Goal: Obtain resource: Download file/media

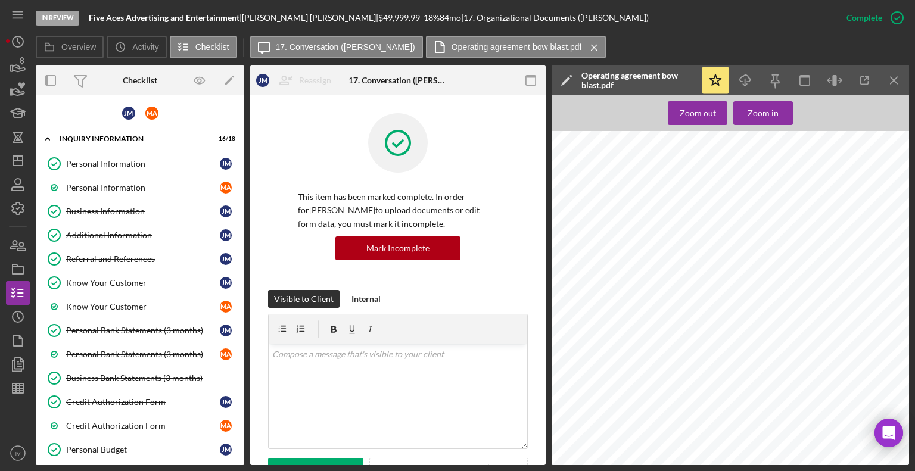
scroll to position [22583, 0]
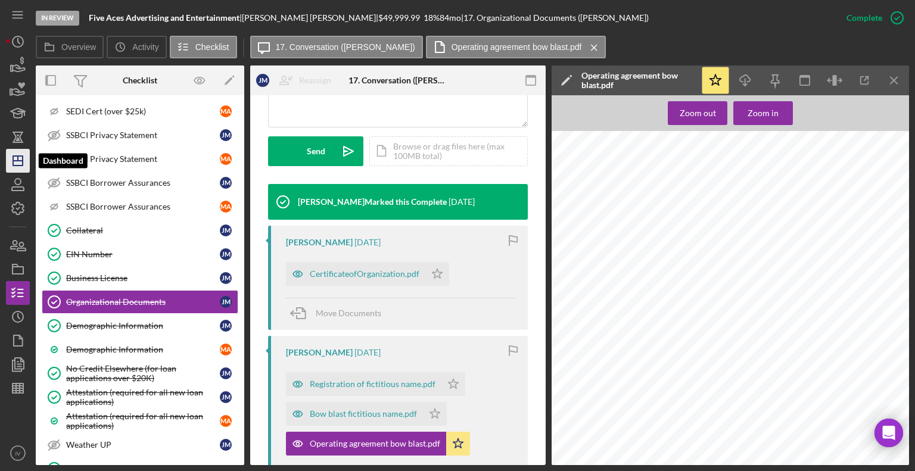
click at [21, 161] on line "button" at bounding box center [18, 161] width 10 height 0
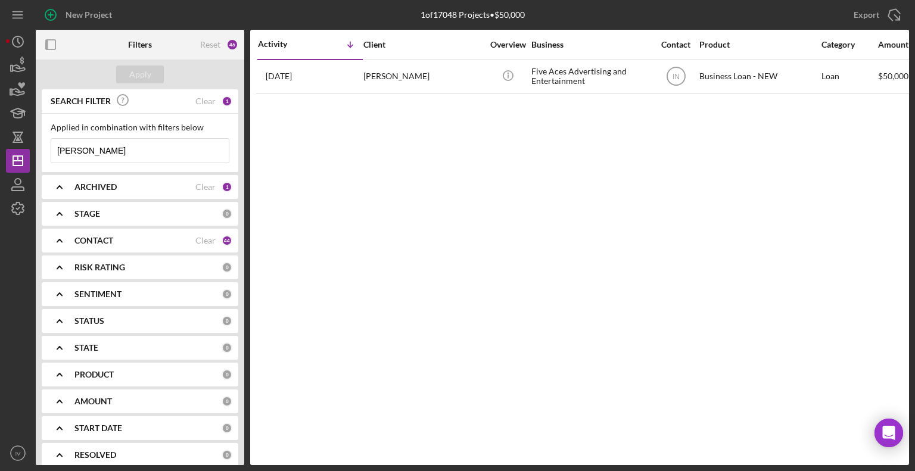
drag, startPoint x: 114, startPoint y: 152, endPoint x: 48, endPoint y: 146, distance: 66.3
click at [48, 146] on div "Applied in combination with filters below [PERSON_NAME] Icon/Menu Close" at bounding box center [140, 143] width 196 height 58
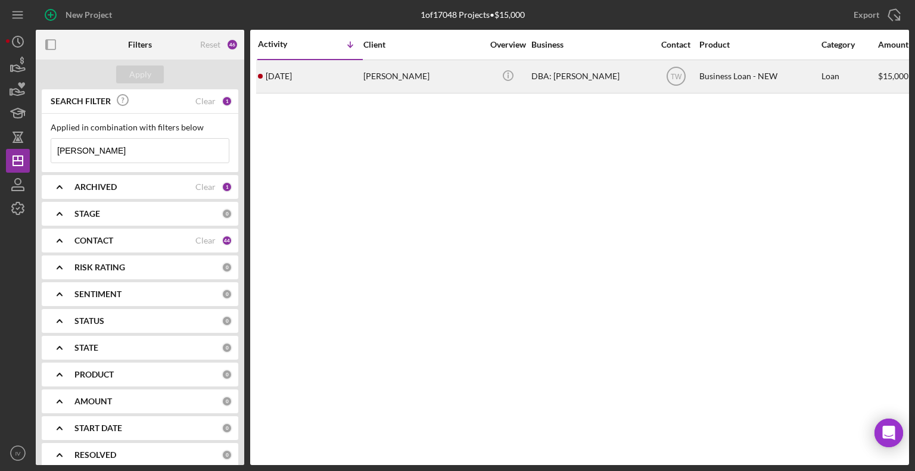
type input "[PERSON_NAME]"
click at [395, 78] on div "[PERSON_NAME]" at bounding box center [422, 77] width 119 height 32
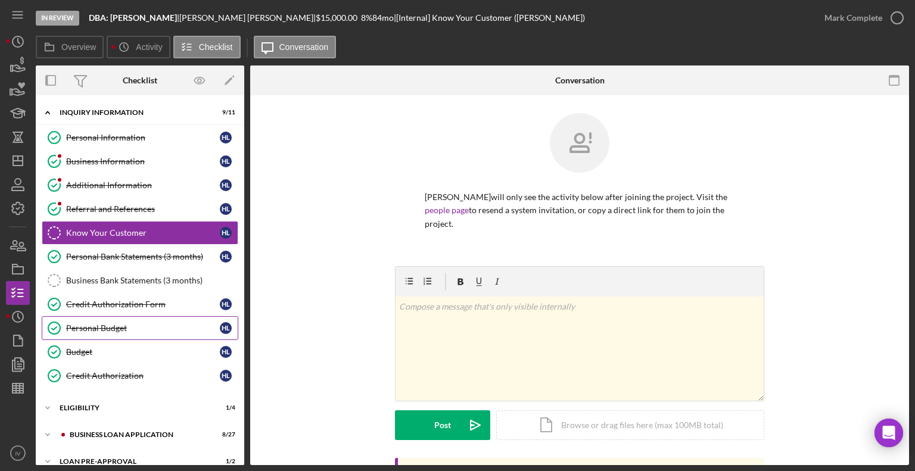
scroll to position [65, 0]
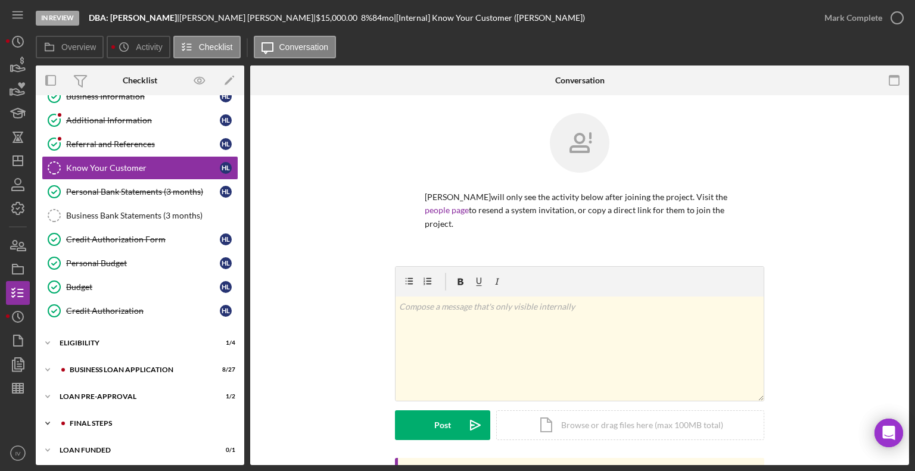
click at [103, 420] on div "FINAL STEPS" at bounding box center [150, 423] width 160 height 7
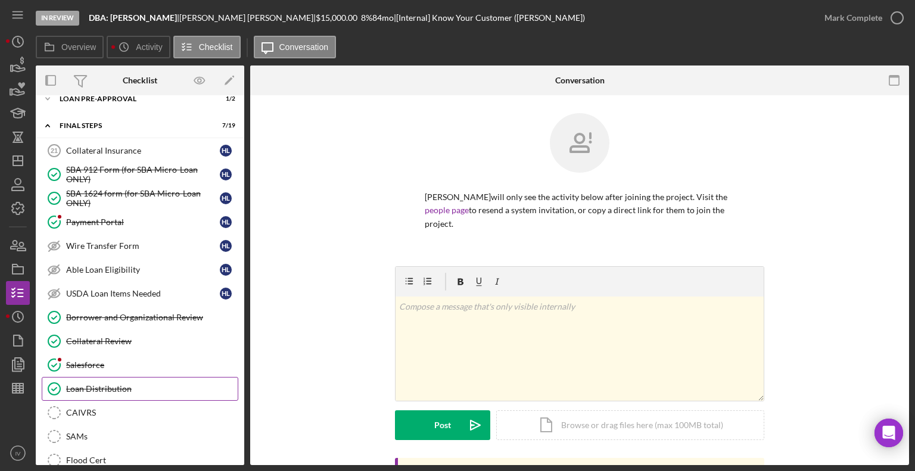
scroll to position [422, 0]
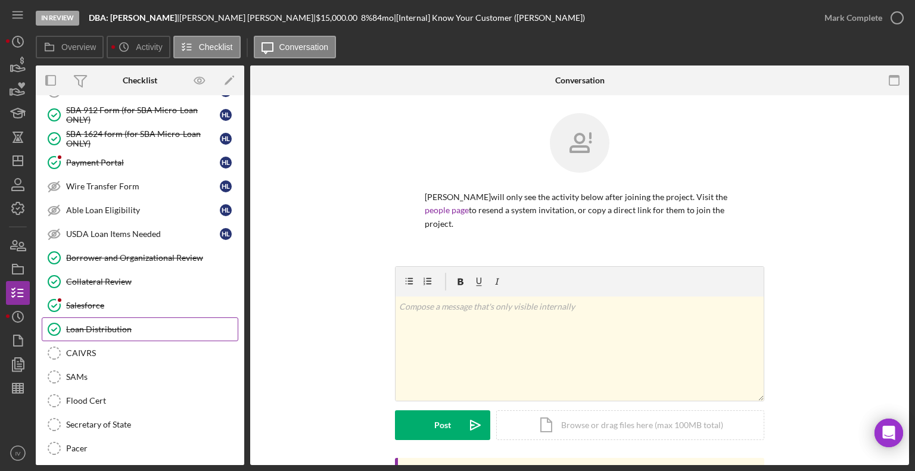
click at [96, 317] on link "Loan Distribution Loan Distribution" at bounding box center [140, 329] width 196 height 24
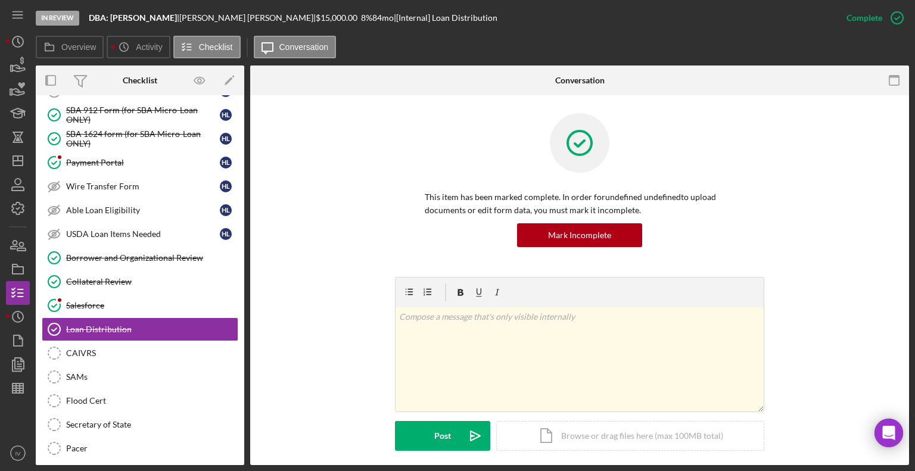
scroll to position [249, 0]
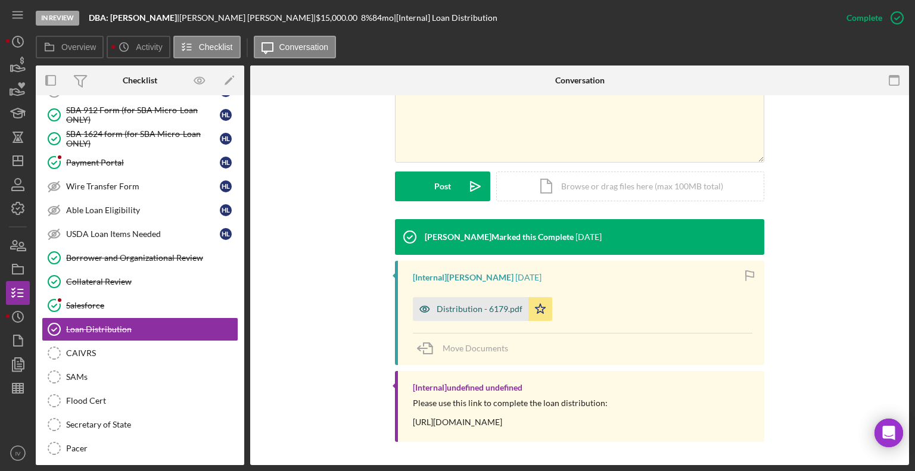
click at [450, 303] on div "Distribution - 6179.pdf" at bounding box center [471, 309] width 116 height 24
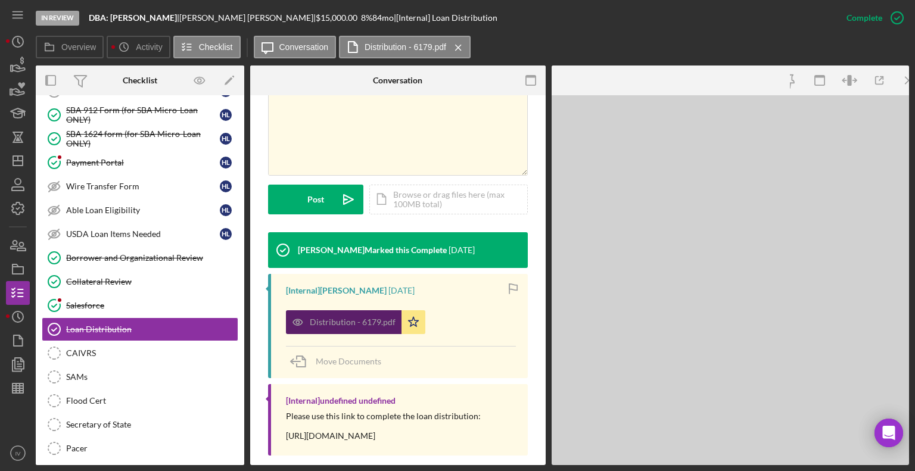
scroll to position [263, 0]
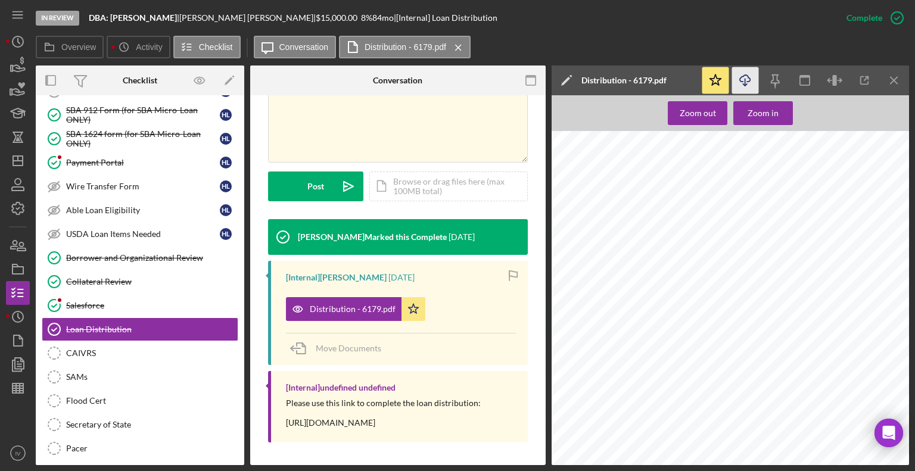
click at [748, 78] on icon "button" at bounding box center [744, 78] width 10 height 7
click at [16, 165] on polygon "button" at bounding box center [18, 161] width 10 height 10
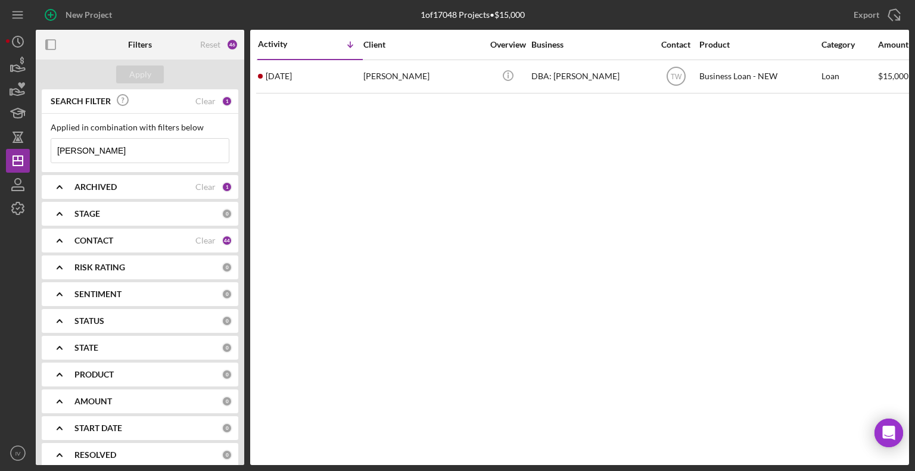
drag, startPoint x: 80, startPoint y: 149, endPoint x: 40, endPoint y: 142, distance: 39.8
click at [40, 142] on div "SEARCH FILTER Clear 1 Applied in combination with filters below [PERSON_NAME] I…" at bounding box center [140, 277] width 208 height 376
type input "[PERSON_NAME]"
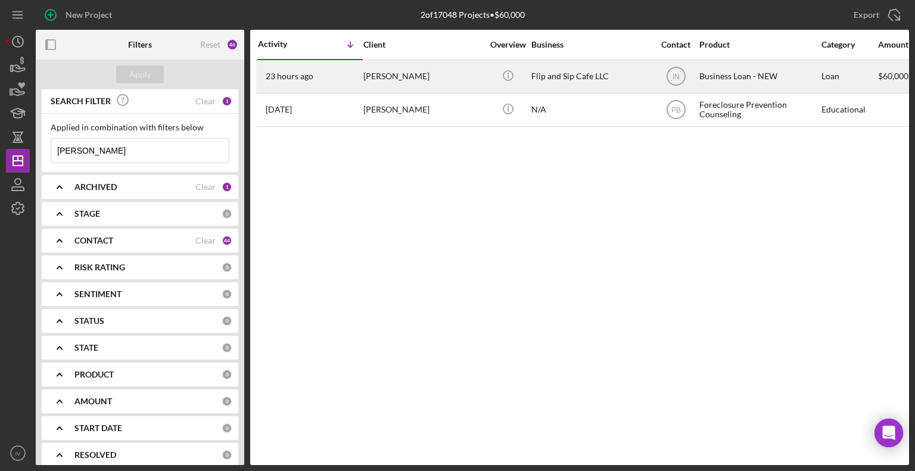
click at [379, 71] on div "[PERSON_NAME]" at bounding box center [422, 77] width 119 height 32
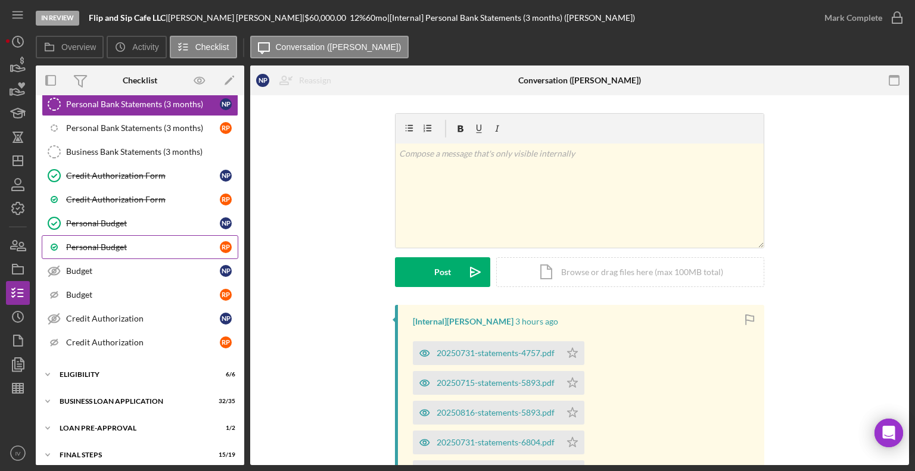
scroll to position [255, 0]
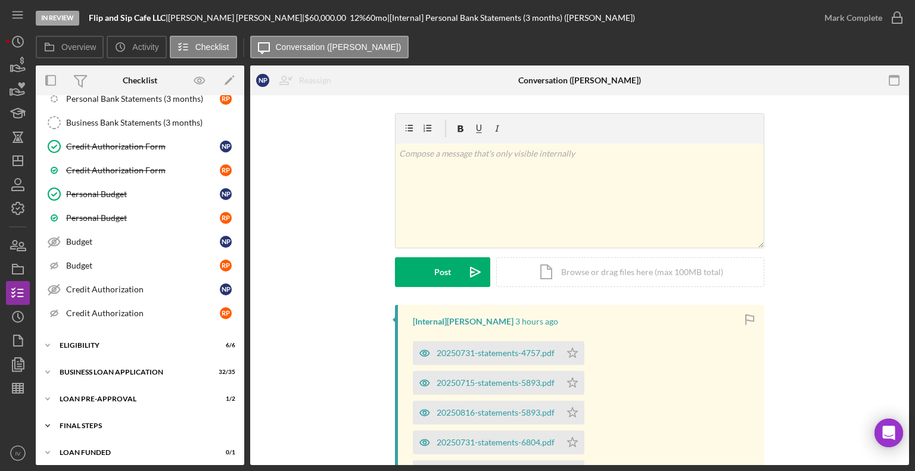
click at [99, 415] on div "Icon/Expander FINAL STEPS 15 / 19" at bounding box center [140, 426] width 208 height 24
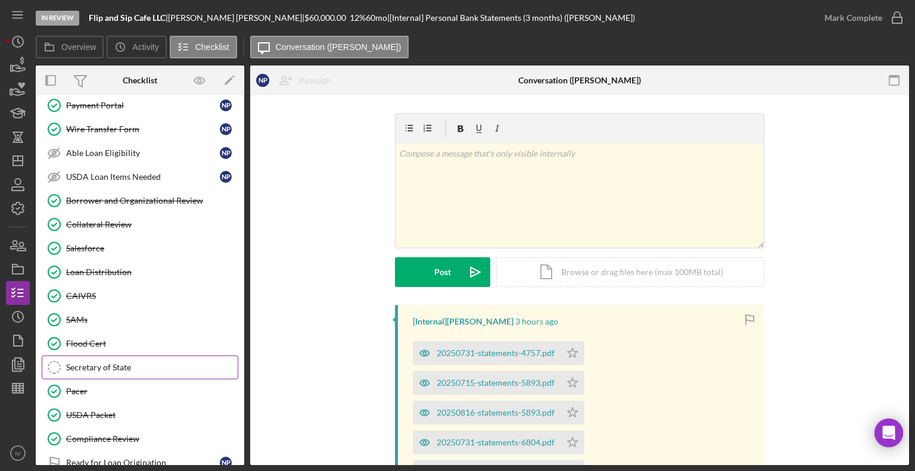
scroll to position [710, 0]
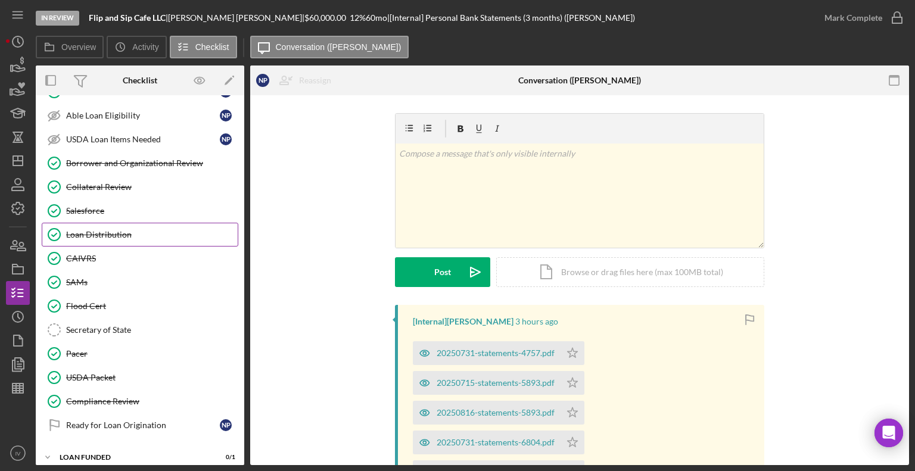
click at [107, 230] on div "Loan Distribution" at bounding box center [151, 235] width 171 height 10
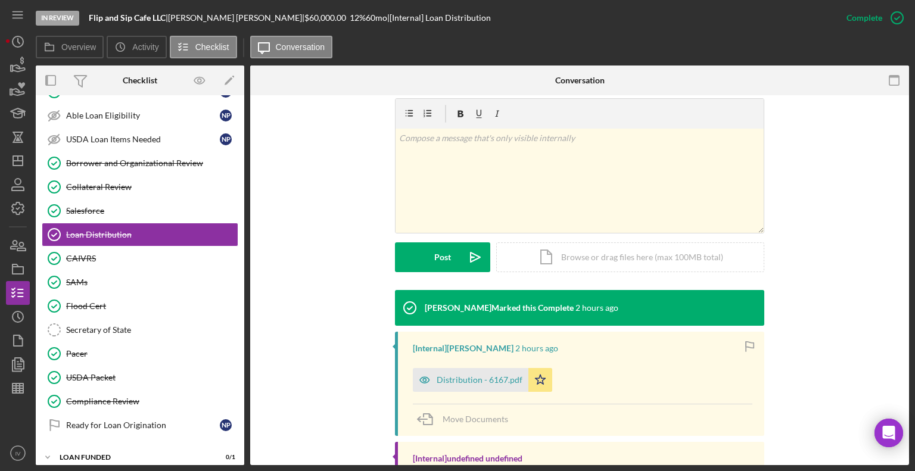
scroll to position [249, 0]
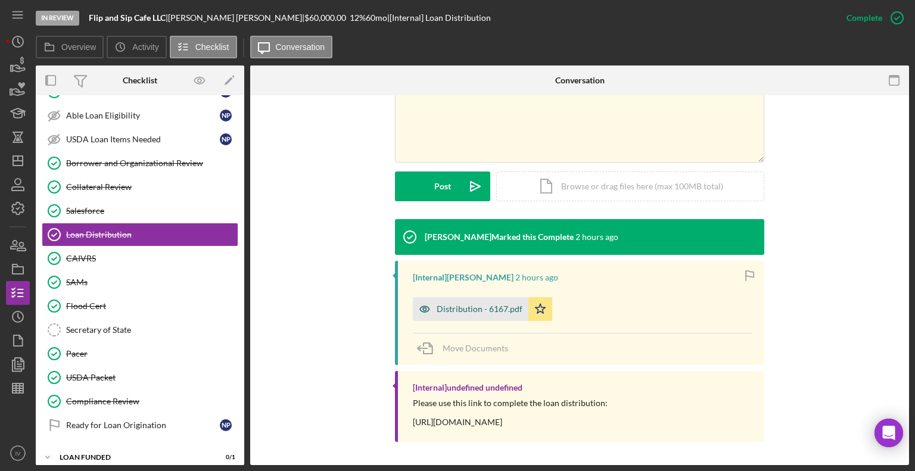
click at [439, 305] on div "Distribution - 6167.pdf" at bounding box center [479, 309] width 86 height 10
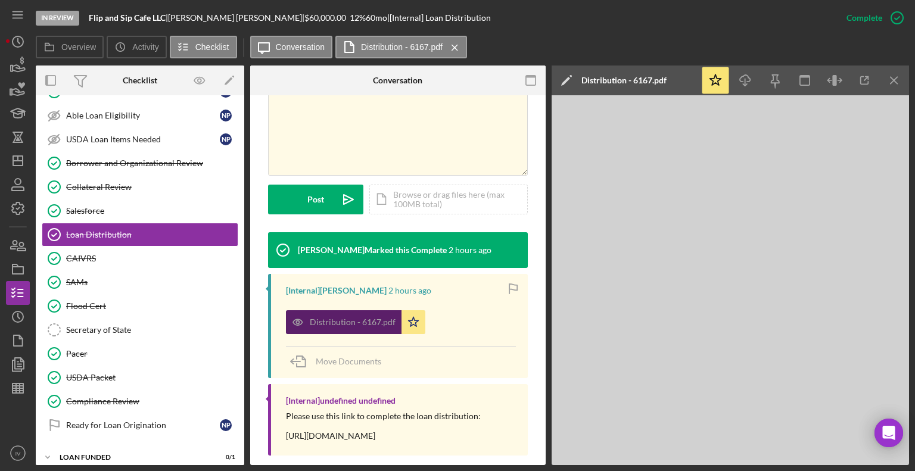
scroll to position [263, 0]
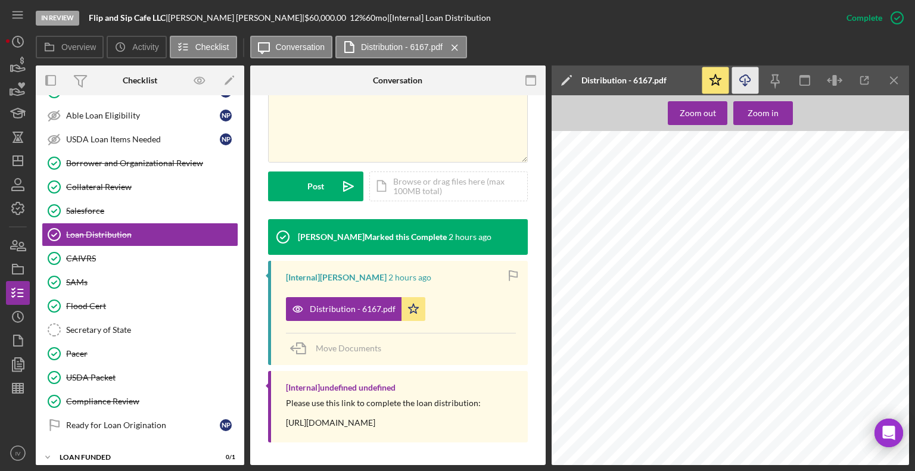
click at [747, 74] on icon "Icon/Download" at bounding box center [745, 80] width 27 height 27
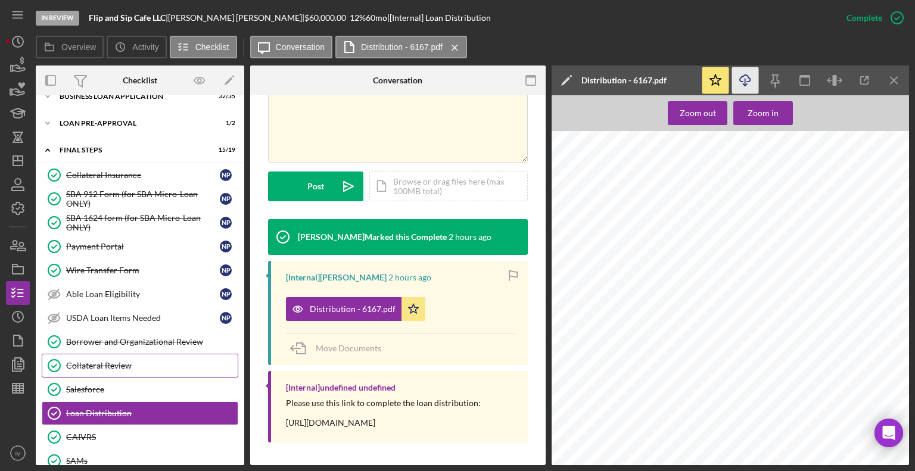
scroll to position [412, 0]
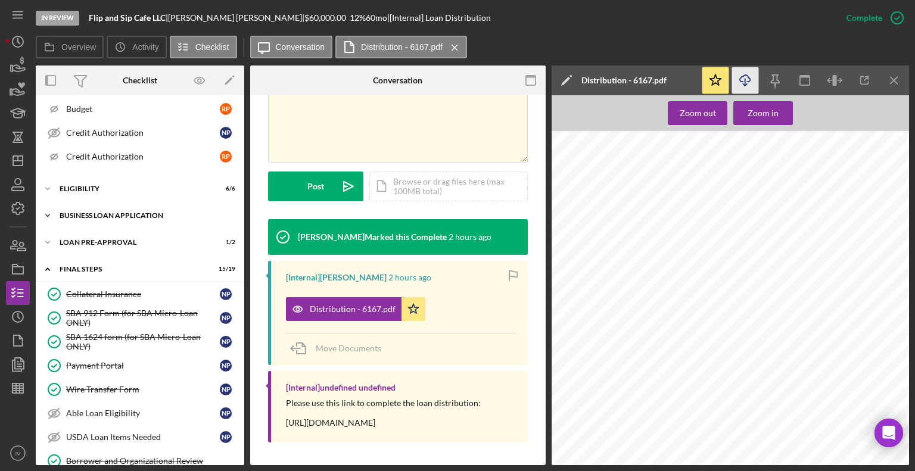
click at [112, 212] on div "BUSINESS LOAN APPLICATION" at bounding box center [145, 215] width 170 height 7
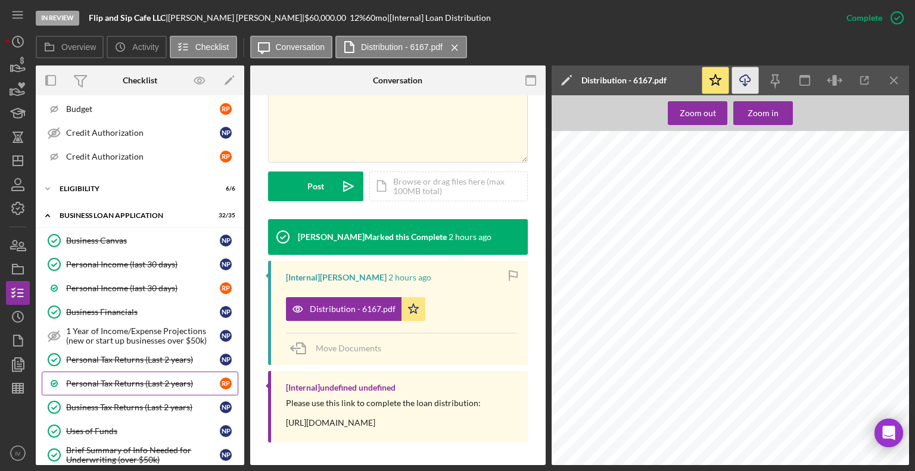
click at [135, 379] on div "Personal Tax Returns (Last 2 years)" at bounding box center [143, 384] width 154 height 10
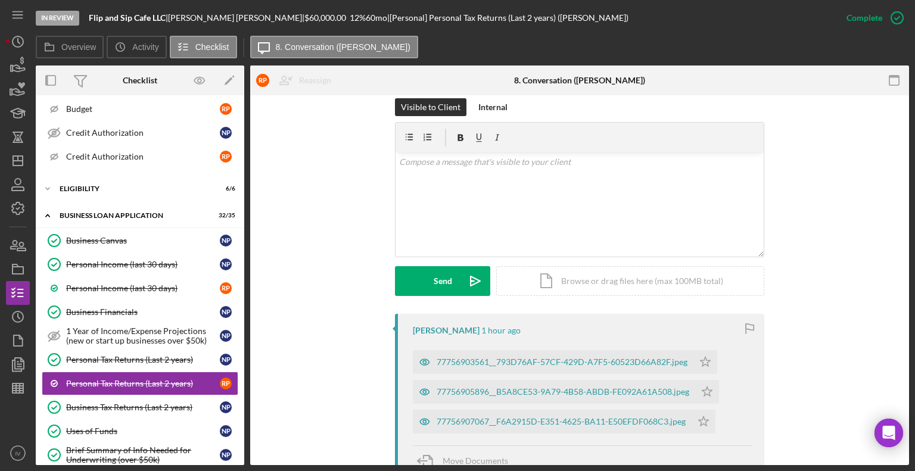
scroll to position [298, 0]
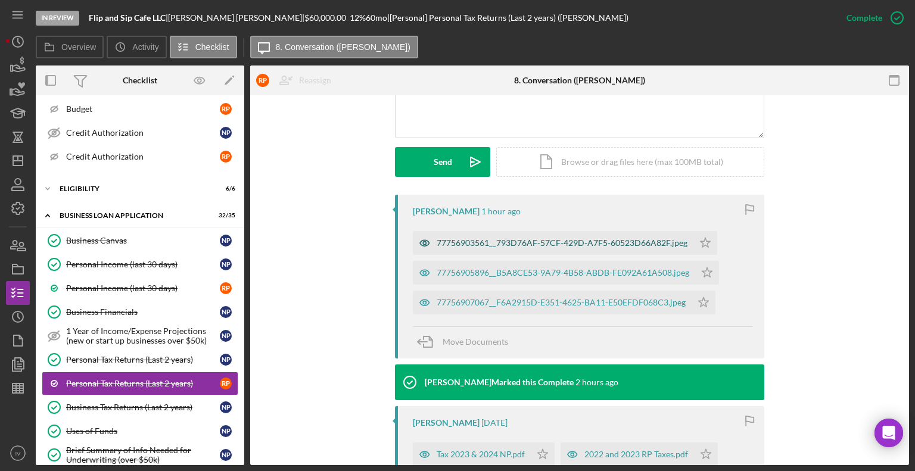
click at [529, 245] on div "77756903561__793D76AF-57CF-429D-A7F5-60523D66A82F.jpeg" at bounding box center [561, 243] width 251 height 10
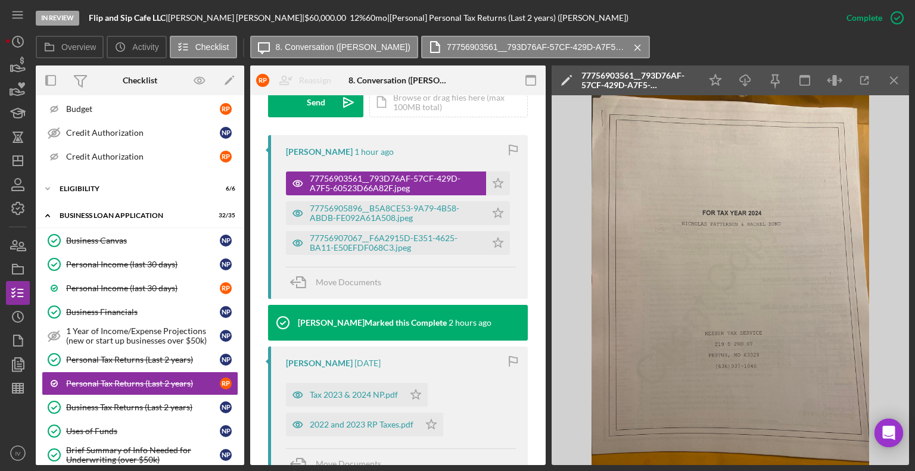
scroll to position [489, 0]
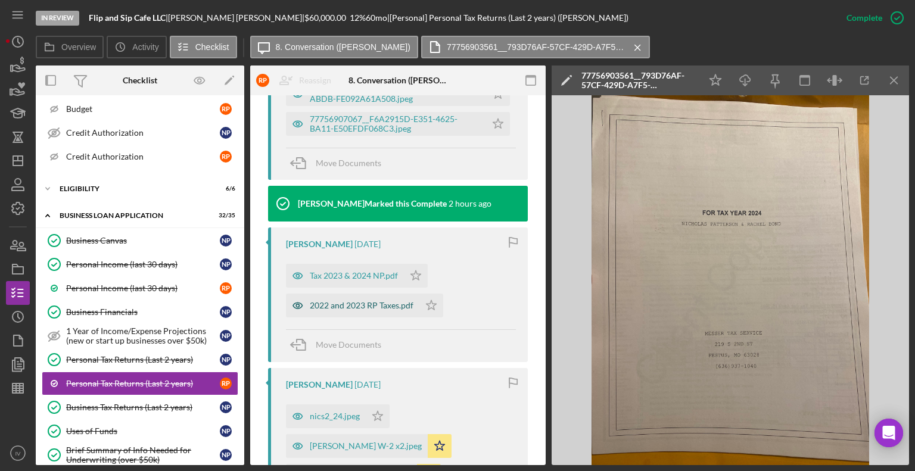
click at [349, 302] on div "2022 and 2023 RP Taxes.pdf" at bounding box center [362, 306] width 104 height 10
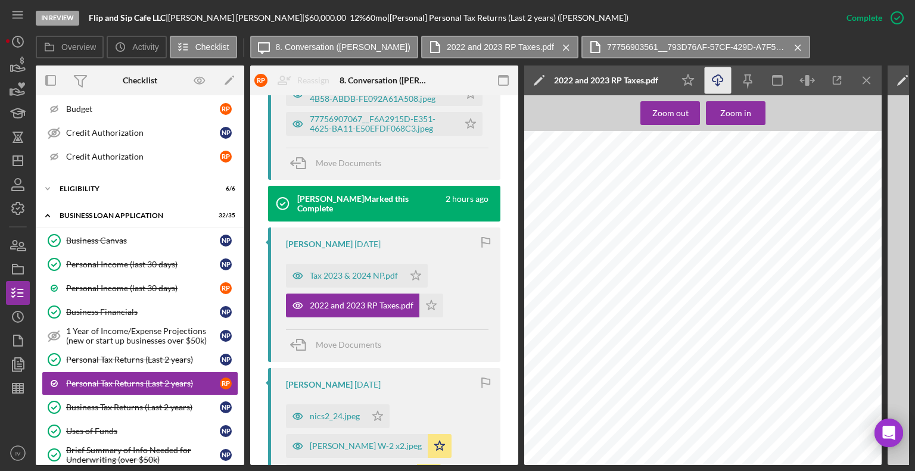
click at [712, 76] on icon "Icon/Download" at bounding box center [717, 80] width 27 height 27
click at [118, 355] on div "Personal Tax Returns (Last 2 years)" at bounding box center [143, 360] width 154 height 10
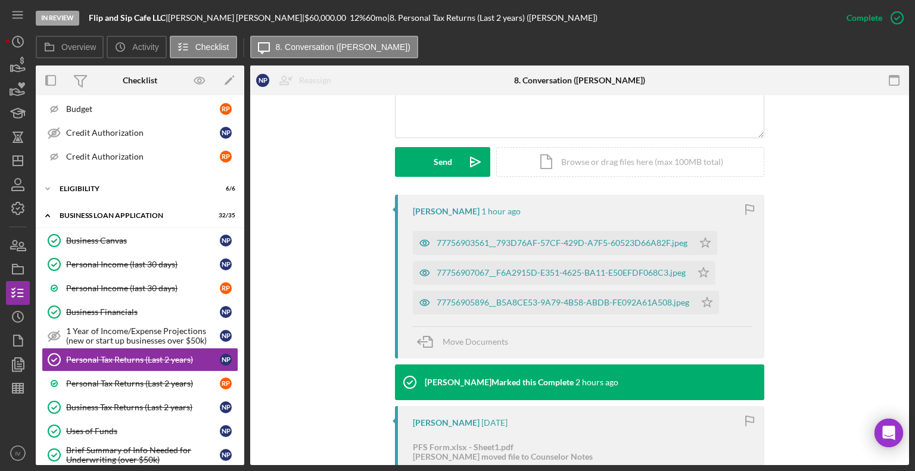
scroll to position [238, 0]
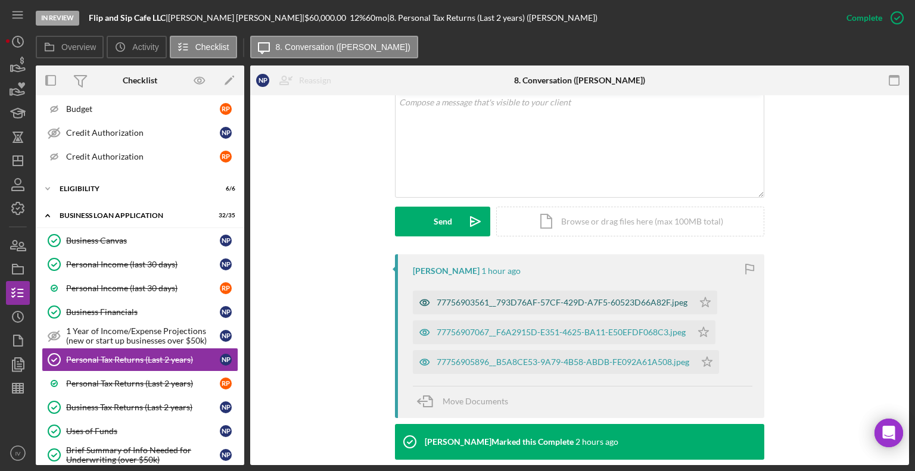
click at [490, 298] on div "77756903561__793D76AF-57CF-429D-A7F5-60523D66A82F.jpeg" at bounding box center [561, 303] width 251 height 10
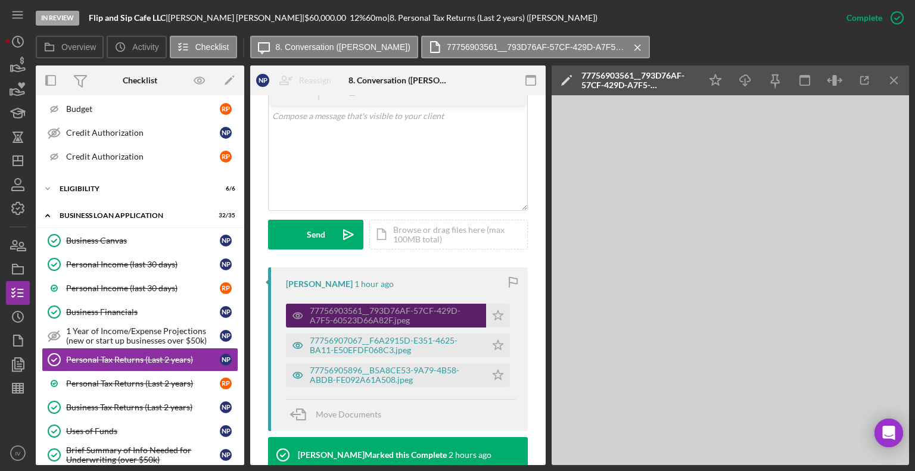
scroll to position [251, 0]
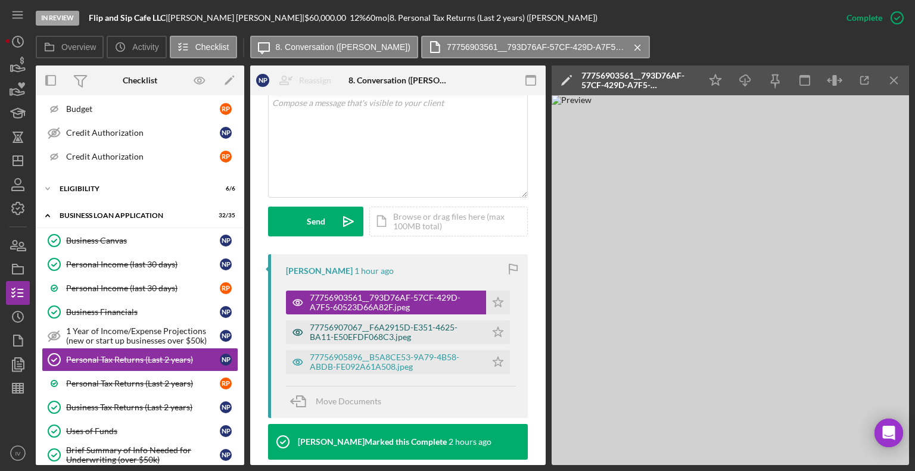
click at [426, 324] on div "77756907067__F6A2915D-E351-4625-BA11-E50EFDF068C3.jpeg" at bounding box center [395, 332] width 170 height 19
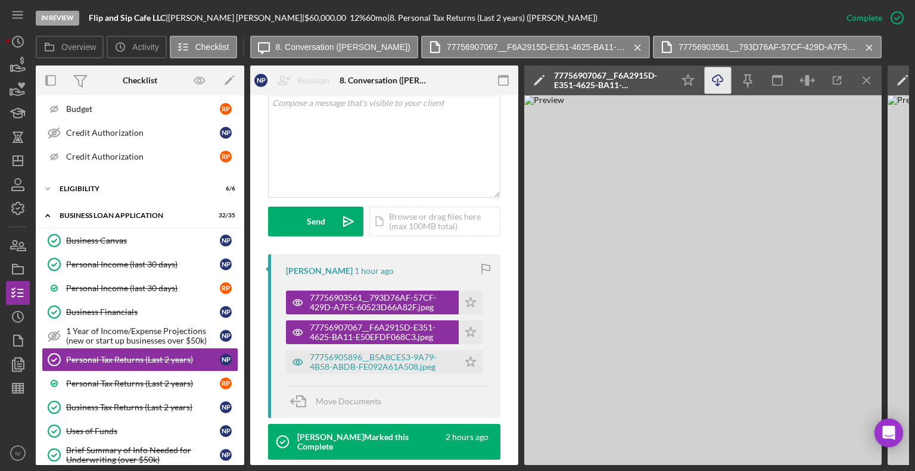
click at [714, 85] on icon "Icon/Download" at bounding box center [717, 80] width 27 height 27
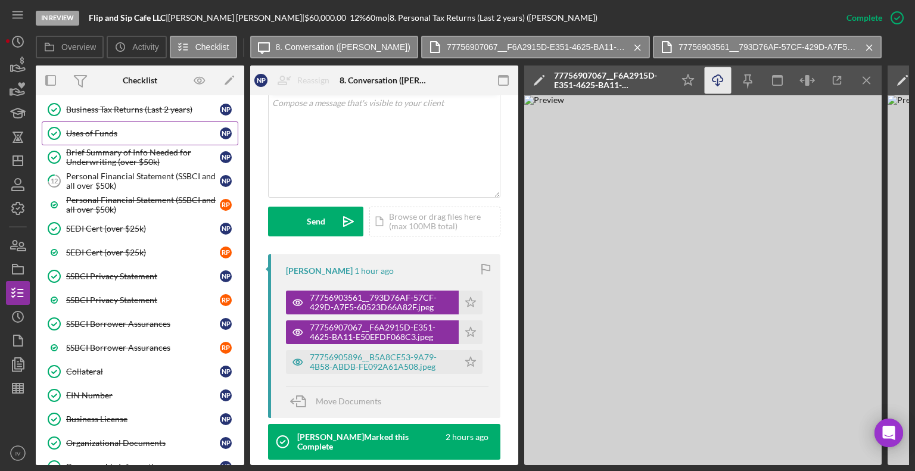
scroll to position [769, 0]
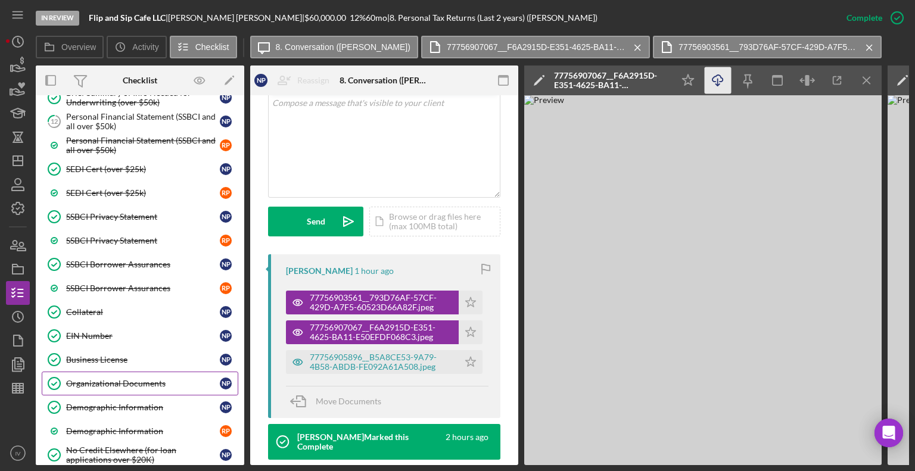
click at [111, 379] on div "Organizational Documents" at bounding box center [143, 384] width 154 height 10
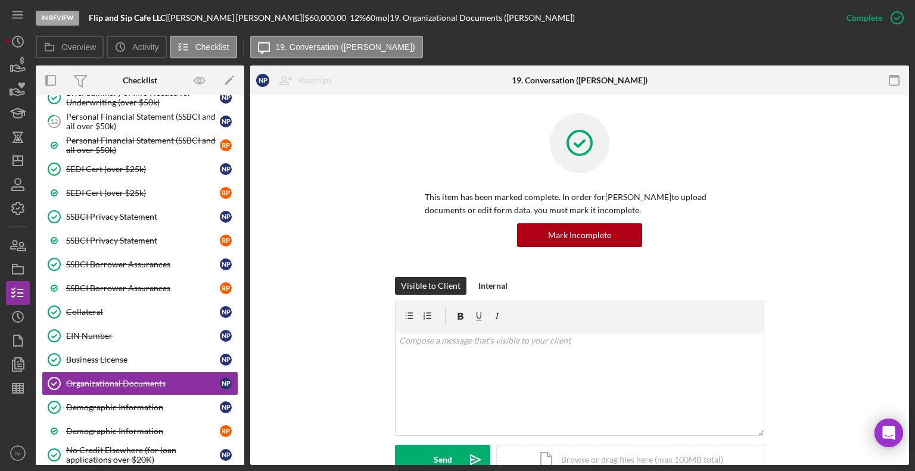
scroll to position [298, 0]
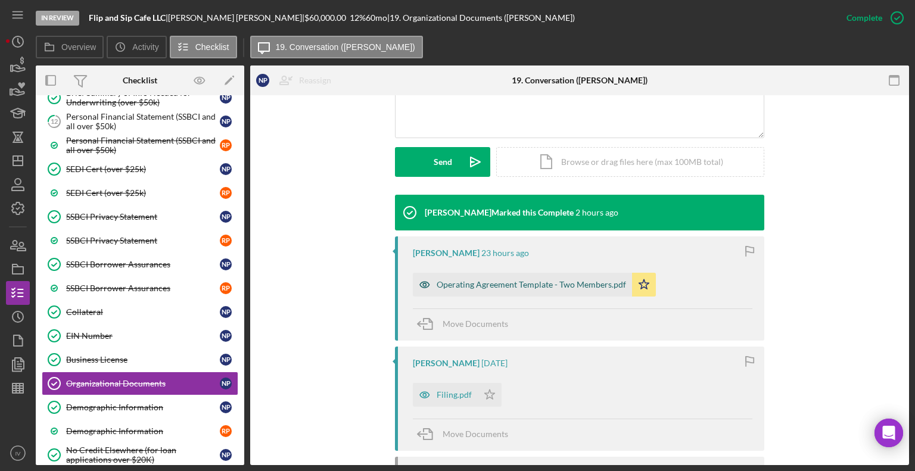
click at [528, 283] on div "Operating Agreement Template - Two Members.pdf" at bounding box center [530, 285] width 189 height 10
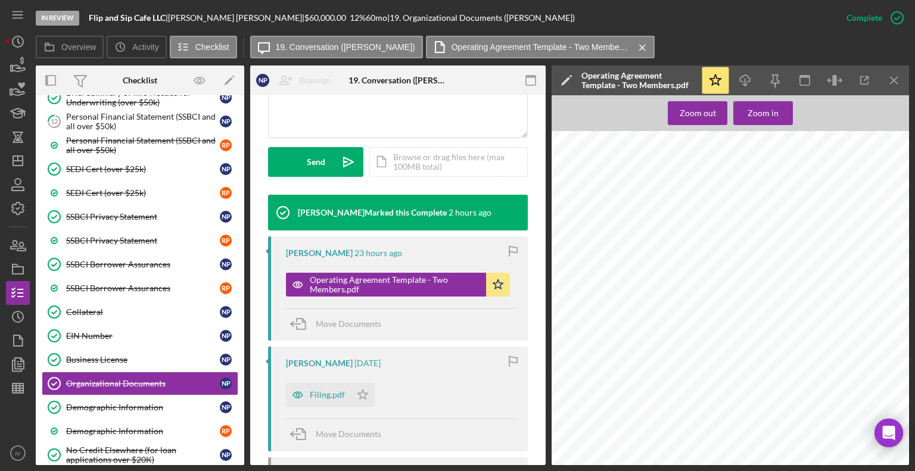
scroll to position [0, 0]
click at [24, 161] on icon "Icon/Dashboard" at bounding box center [18, 161] width 30 height 30
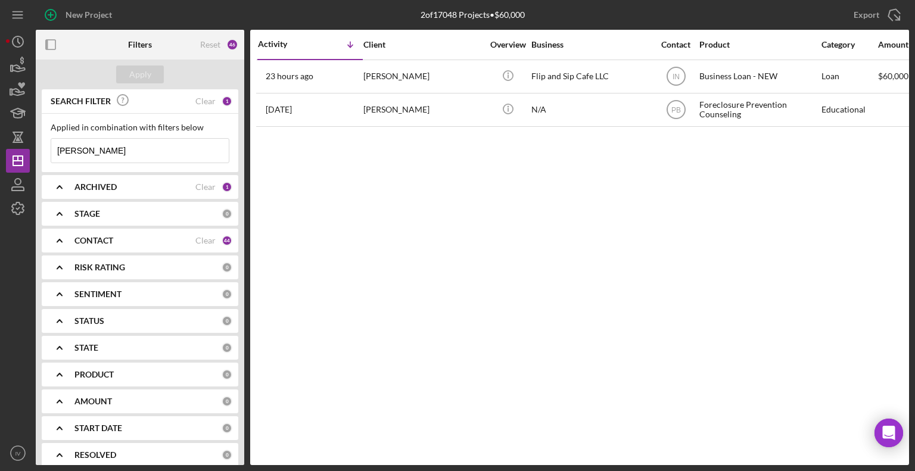
drag, startPoint x: 98, startPoint y: 152, endPoint x: 48, endPoint y: 145, distance: 50.5
click at [51, 145] on div "[PERSON_NAME] Icon/Menu Close" at bounding box center [140, 150] width 179 height 25
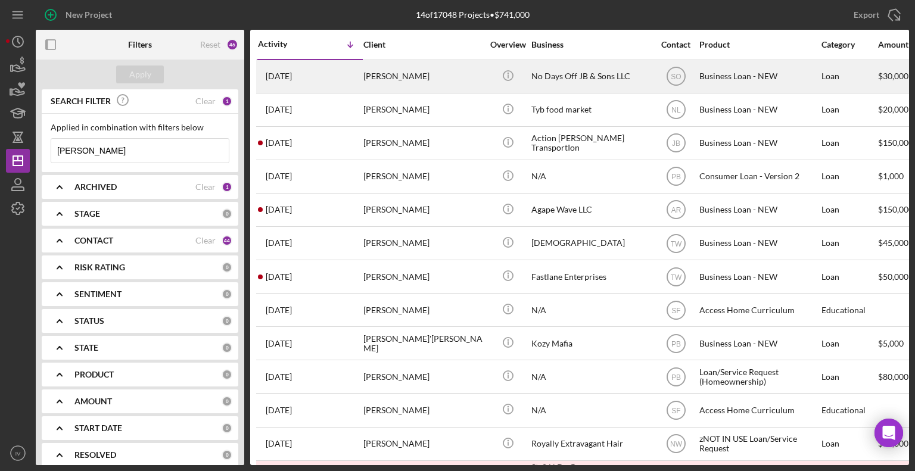
type input "[PERSON_NAME]"
click at [369, 78] on div "[PERSON_NAME]" at bounding box center [422, 77] width 119 height 32
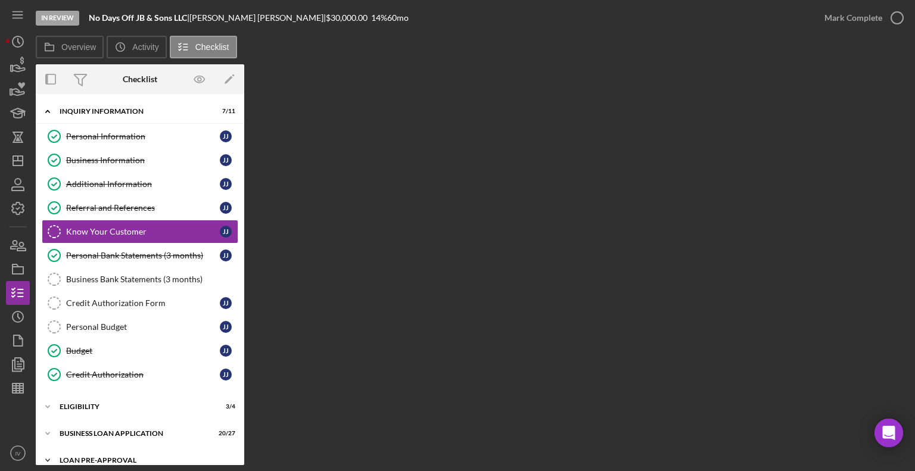
scroll to position [64, 0]
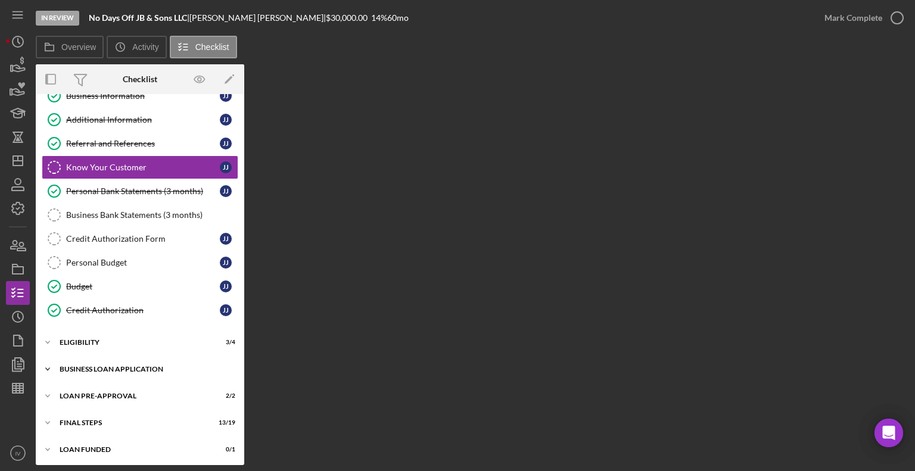
click at [114, 366] on div "BUSINESS LOAN APPLICATION" at bounding box center [145, 369] width 170 height 7
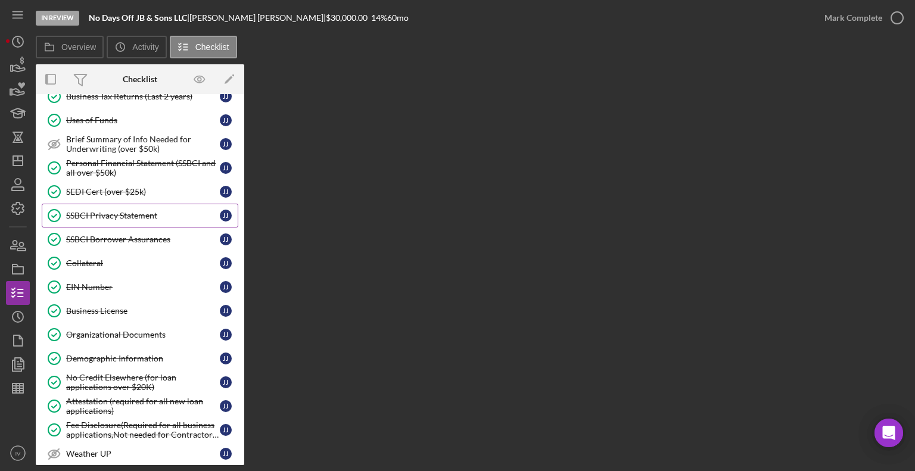
scroll to position [362, 0]
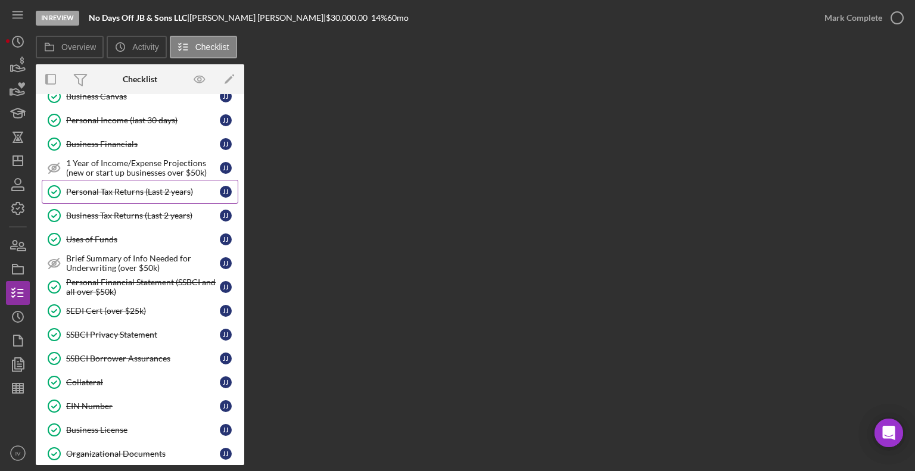
click at [126, 191] on div "Personal Tax Returns (Last 2 years)" at bounding box center [143, 192] width 154 height 10
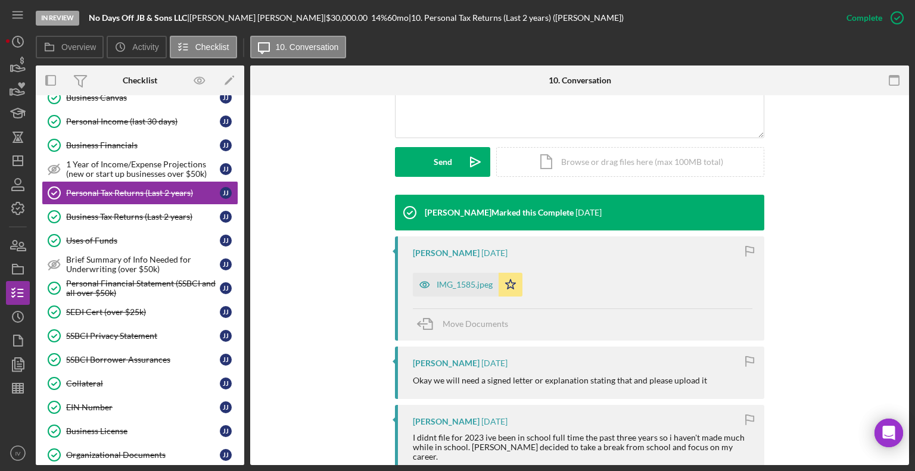
scroll to position [357, 0]
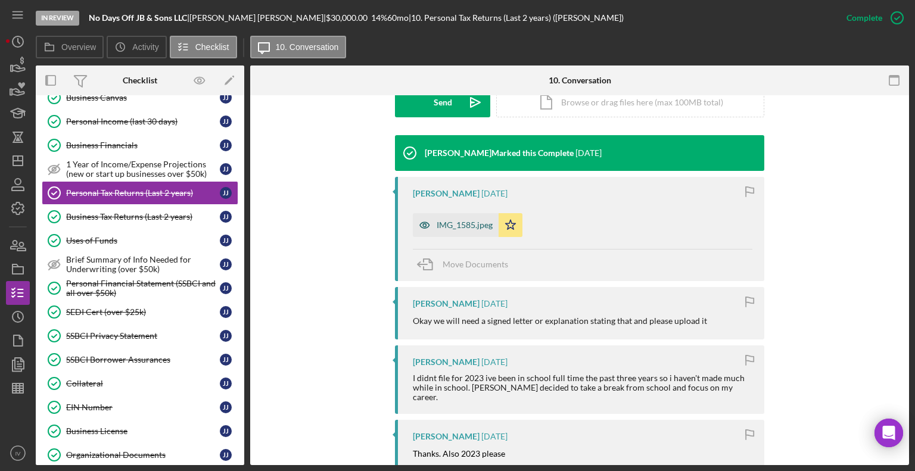
click at [463, 228] on div "IMG_1585.jpeg" at bounding box center [464, 225] width 56 height 10
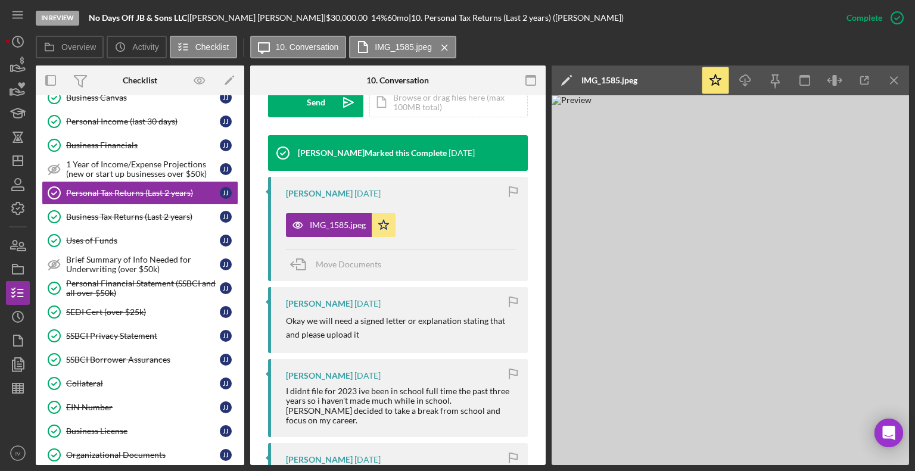
scroll to position [608, 0]
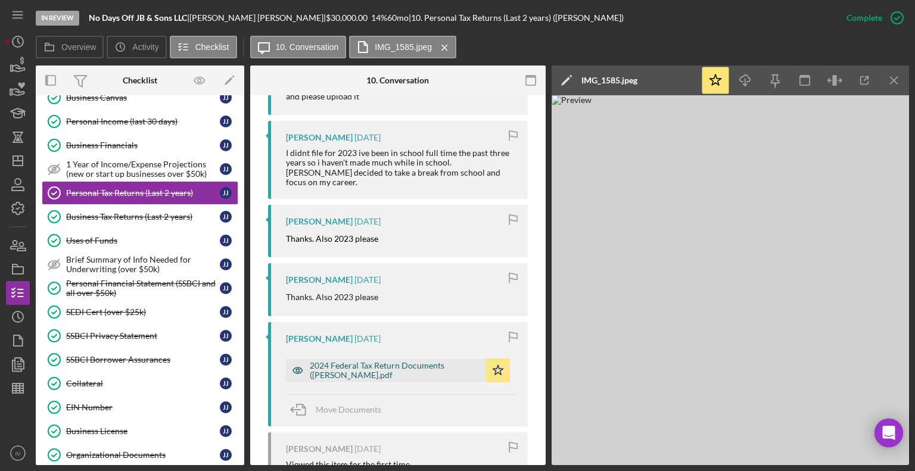
click at [338, 361] on div "2024 Federal Tax Return Documents ([PERSON_NAME].pdf" at bounding box center [395, 370] width 170 height 19
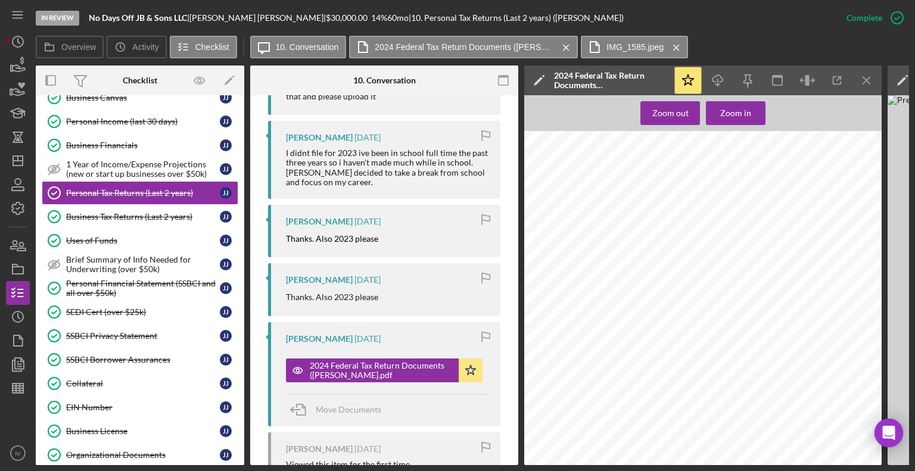
scroll to position [149, 0]
click at [376, 363] on div "2024 Federal Tax Return Documents ([PERSON_NAME].pdf" at bounding box center [381, 370] width 143 height 19
click at [722, 74] on icon "Icon/Download" at bounding box center [717, 80] width 27 height 27
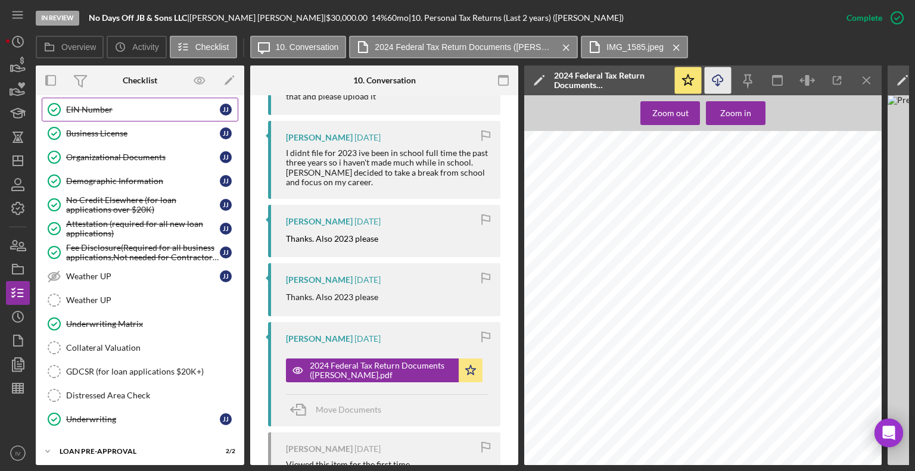
scroll to position [711, 0]
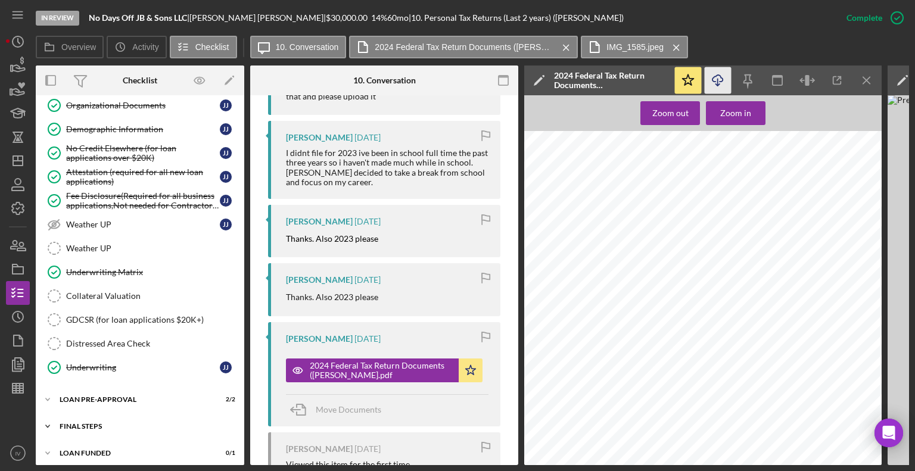
click at [102, 423] on div "FINAL STEPS" at bounding box center [145, 426] width 170 height 7
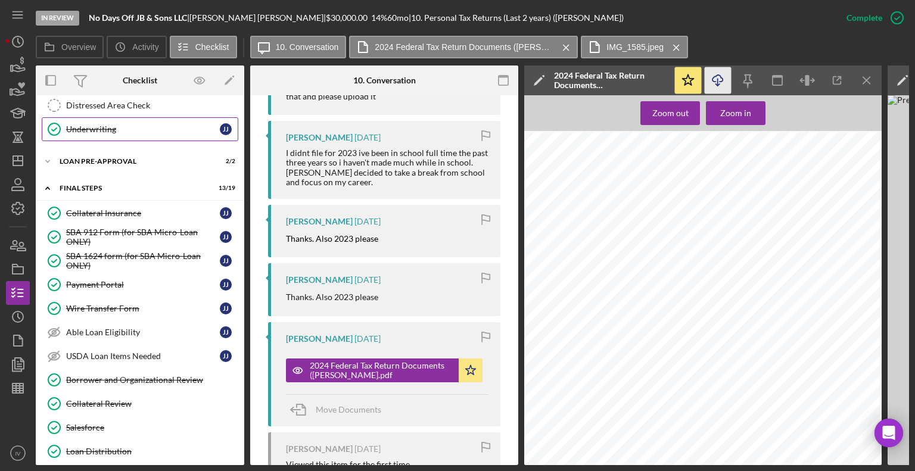
scroll to position [1009, 0]
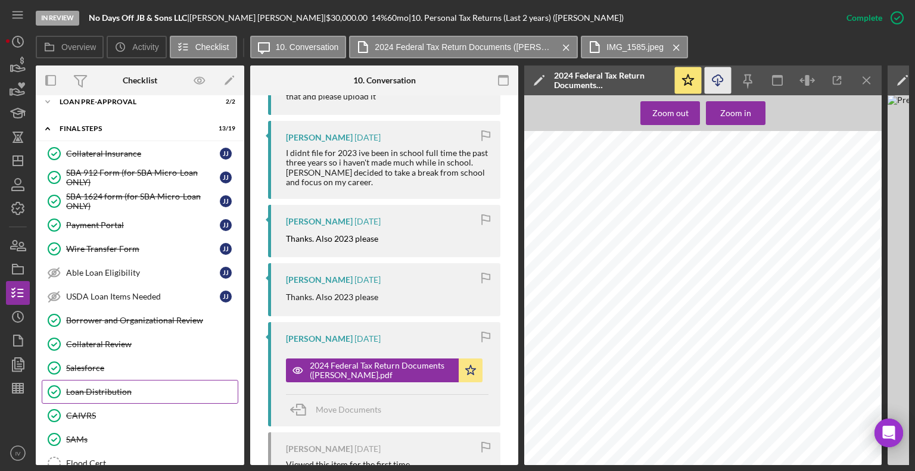
click at [116, 387] on div "Loan Distribution" at bounding box center [151, 392] width 171 height 10
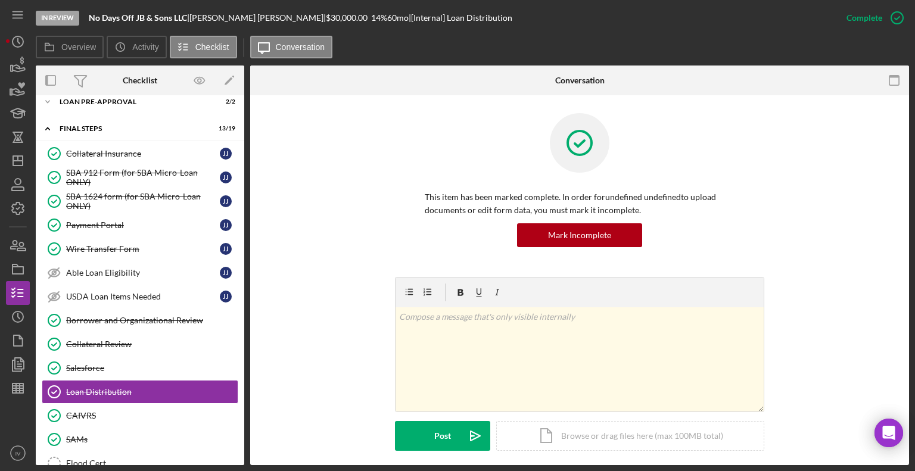
scroll to position [179, 0]
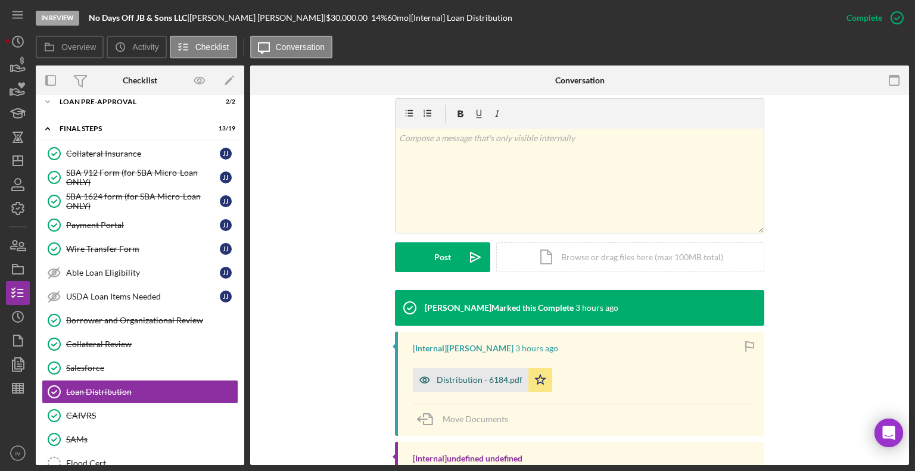
click at [466, 373] on div "Distribution - 6184.pdf" at bounding box center [471, 380] width 116 height 24
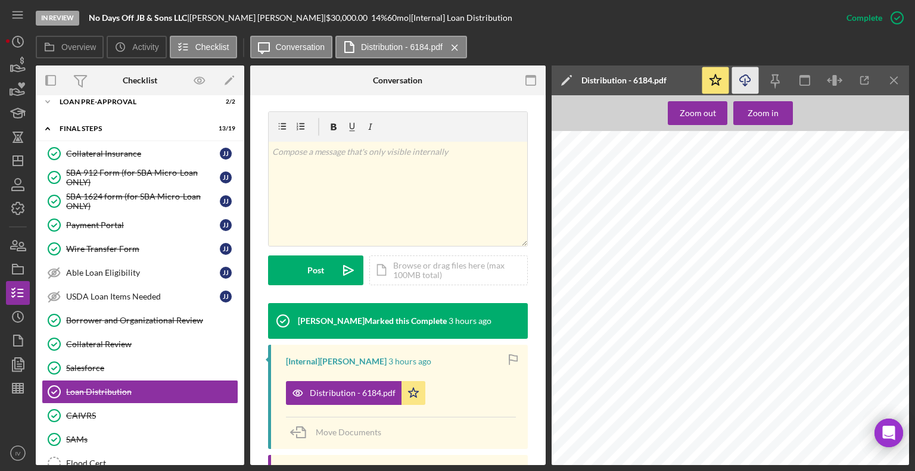
click at [743, 82] on icon "button" at bounding box center [744, 78] width 10 height 7
click at [17, 161] on line "button" at bounding box center [18, 161] width 10 height 0
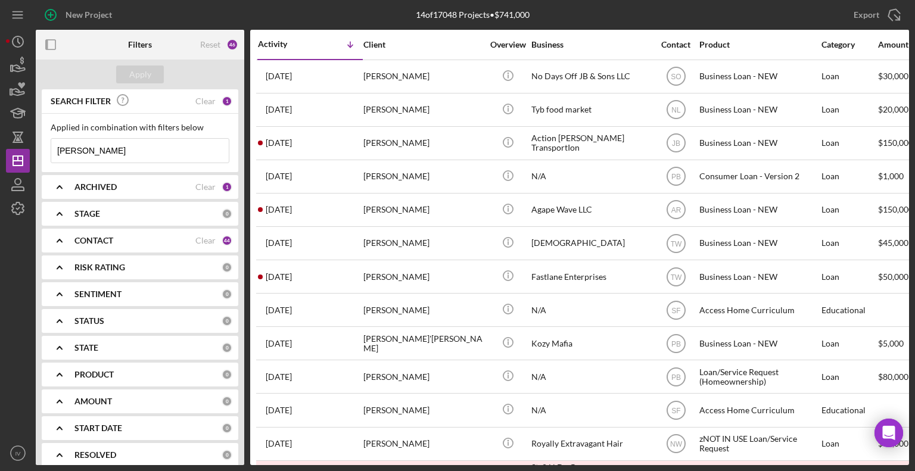
drag, startPoint x: 90, startPoint y: 153, endPoint x: 46, endPoint y: 152, distance: 44.7
click at [46, 152] on div "Applied in combination with filters below [PERSON_NAME] Icon/Menu Close" at bounding box center [140, 143] width 196 height 58
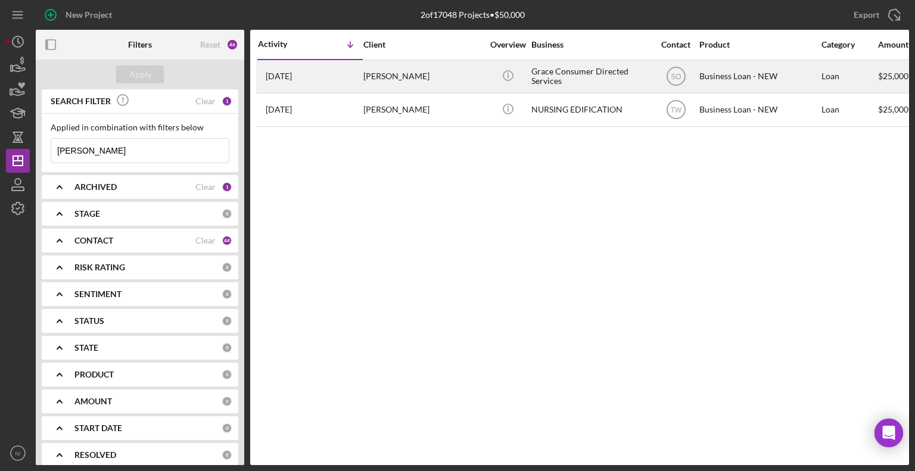
type input "[PERSON_NAME]"
click at [382, 77] on div "[PERSON_NAME]" at bounding box center [422, 77] width 119 height 32
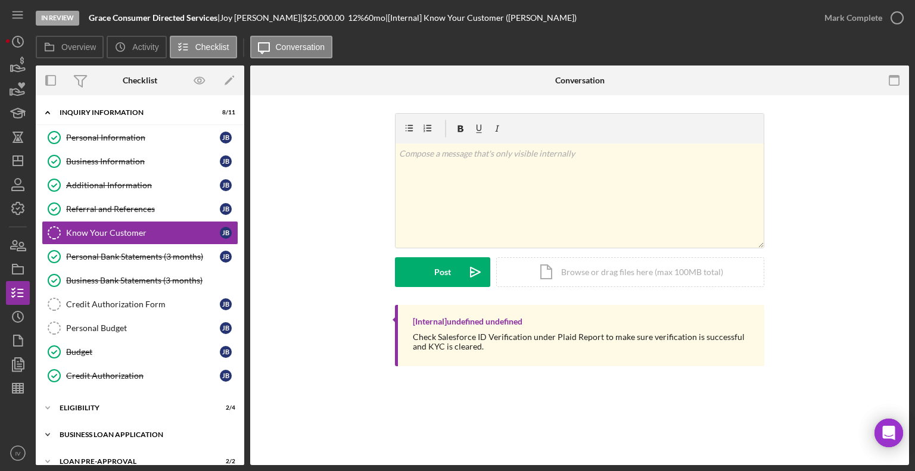
click at [88, 436] on div "Icon/Expander BUSINESS LOAN APPLICATION 20 / 27" at bounding box center [140, 435] width 208 height 24
click at [94, 404] on div "ELIGIBILITY" at bounding box center [145, 407] width 170 height 7
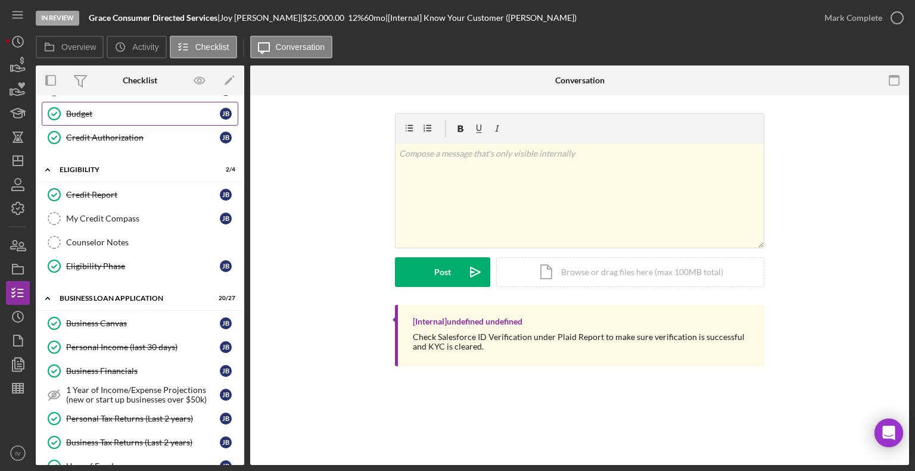
scroll to position [298, 0]
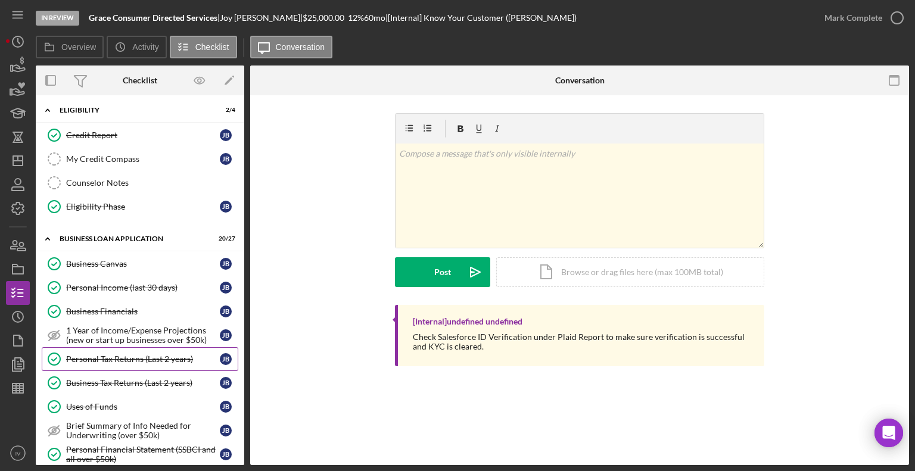
click at [119, 355] on div "Personal Tax Returns (Last 2 years)" at bounding box center [143, 359] width 154 height 10
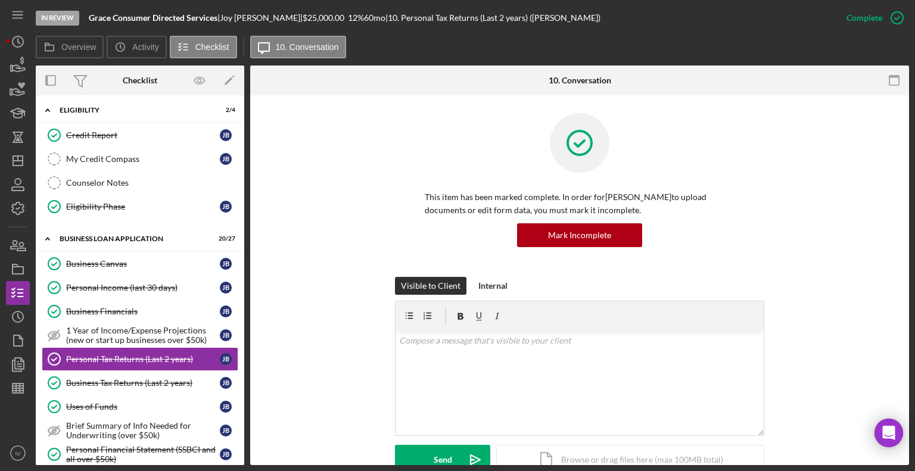
scroll to position [298, 0]
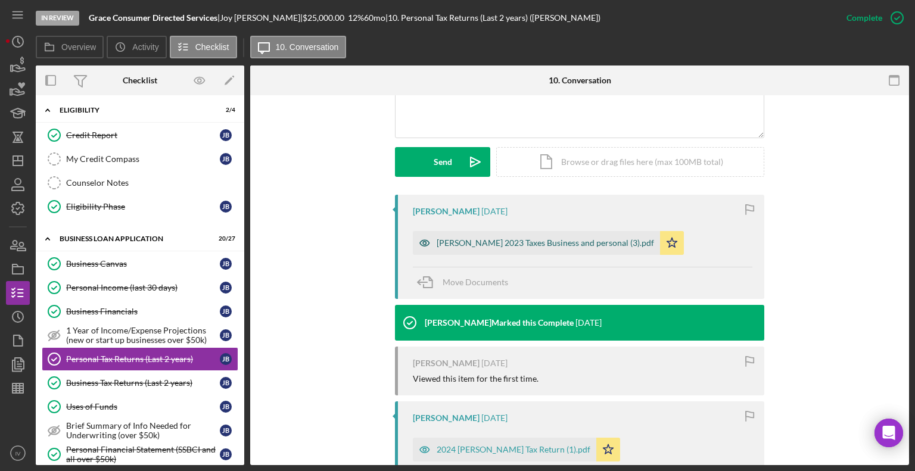
click at [500, 248] on div "[PERSON_NAME] 2023 Taxes Business and personal (3).pdf" at bounding box center [536, 243] width 247 height 24
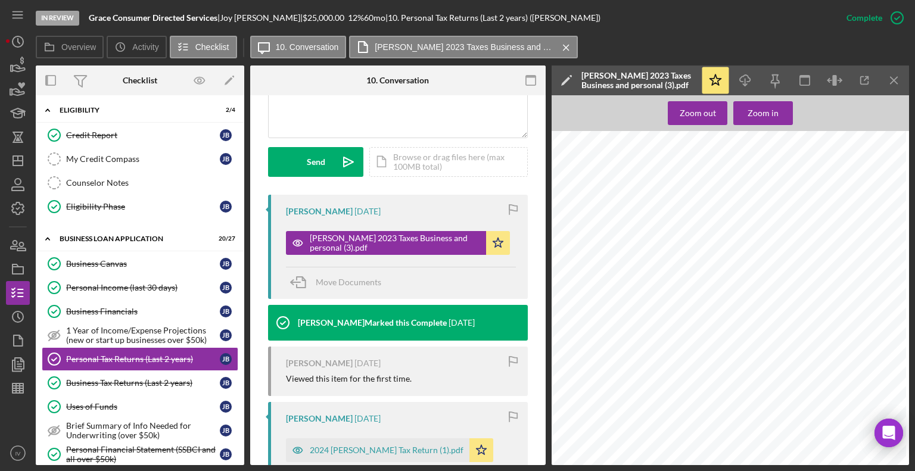
scroll to position [370, 0]
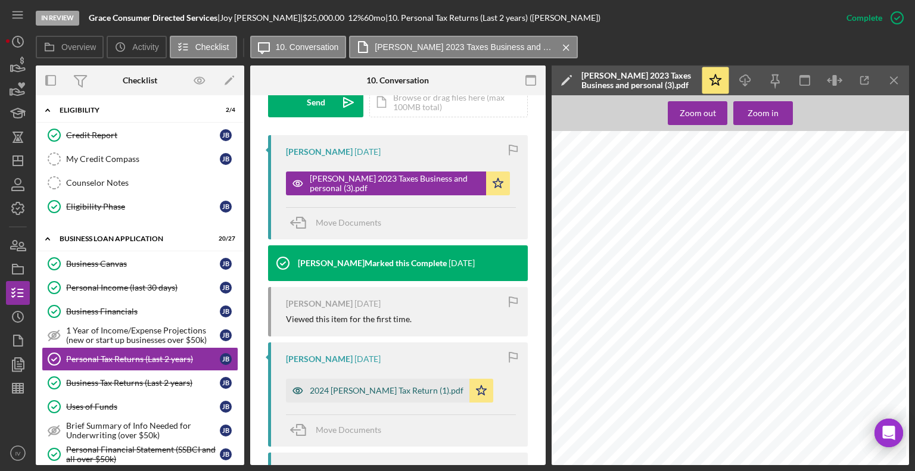
click at [326, 392] on div "2024 [PERSON_NAME] Tax Return (1).pdf" at bounding box center [387, 391] width 154 height 10
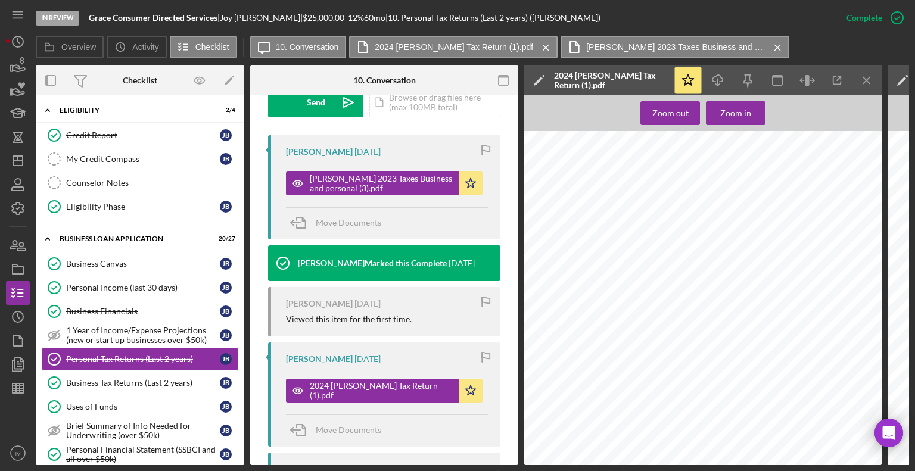
scroll to position [476, 0]
click at [719, 79] on icon "Icon/Download" at bounding box center [717, 80] width 27 height 27
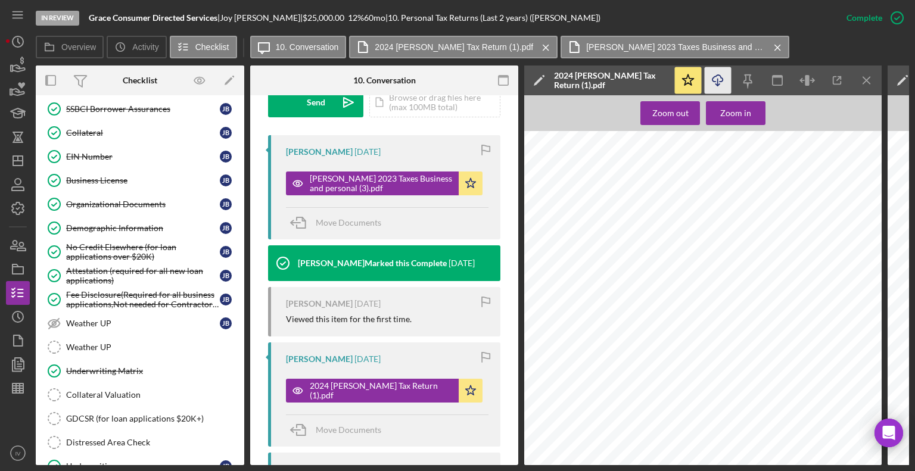
scroll to position [812, 0]
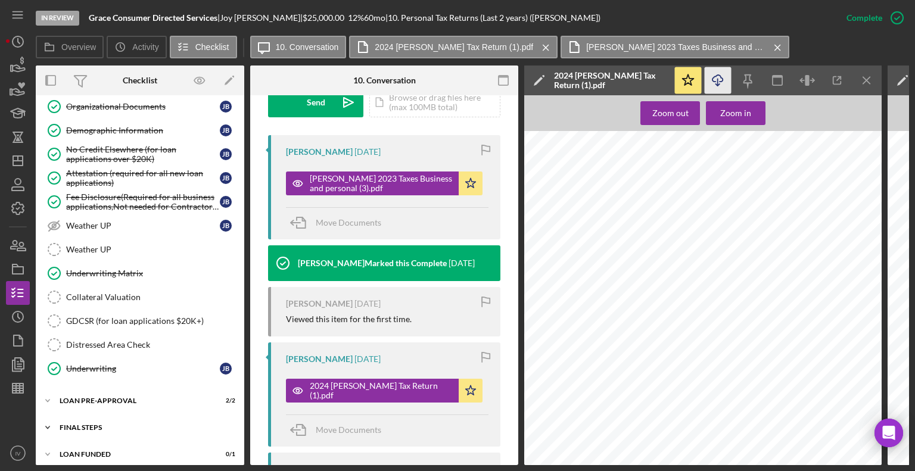
click at [95, 424] on div "FINAL STEPS" at bounding box center [145, 427] width 170 height 7
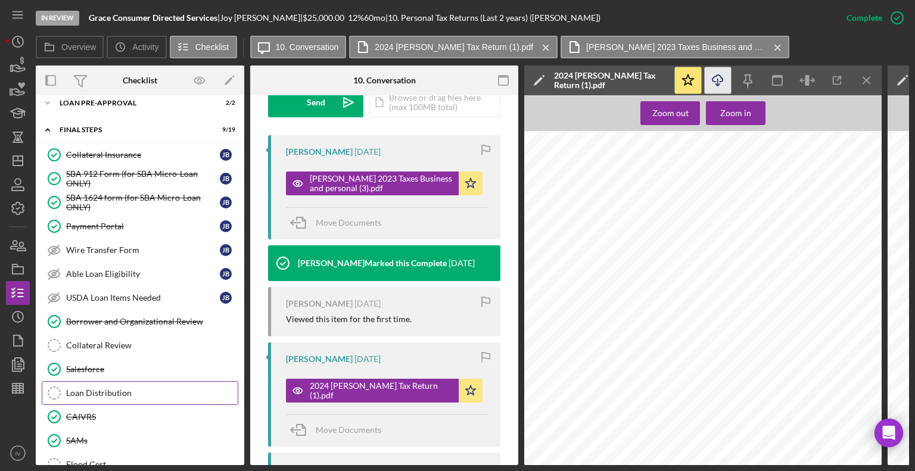
click at [111, 388] on div "Loan Distribution" at bounding box center [151, 393] width 171 height 10
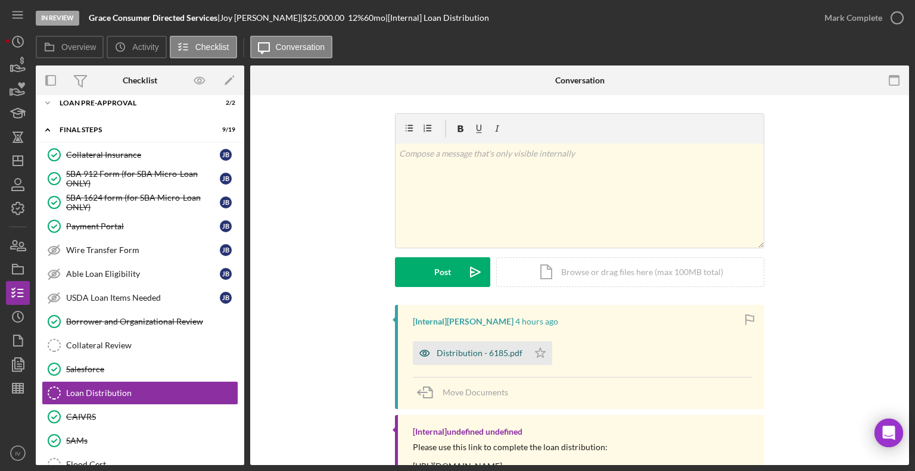
click at [481, 352] on div "Distribution - 6185.pdf" at bounding box center [479, 353] width 86 height 10
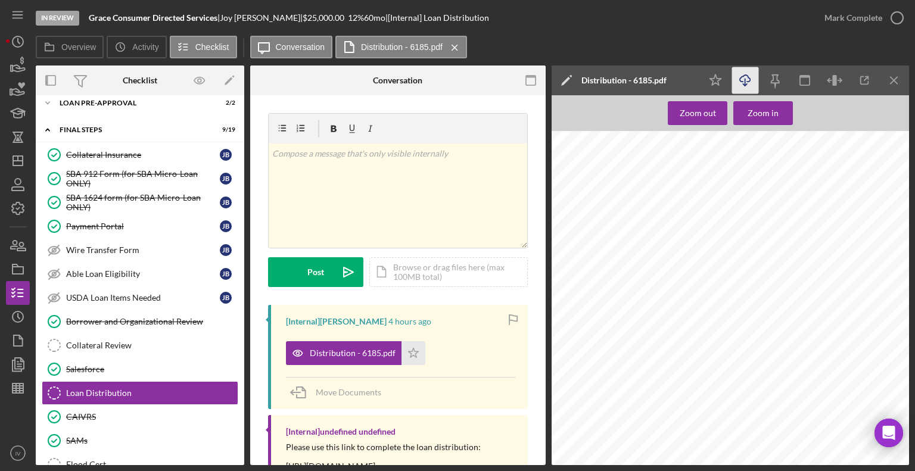
click at [749, 79] on icon "Icon/Download" at bounding box center [745, 80] width 27 height 27
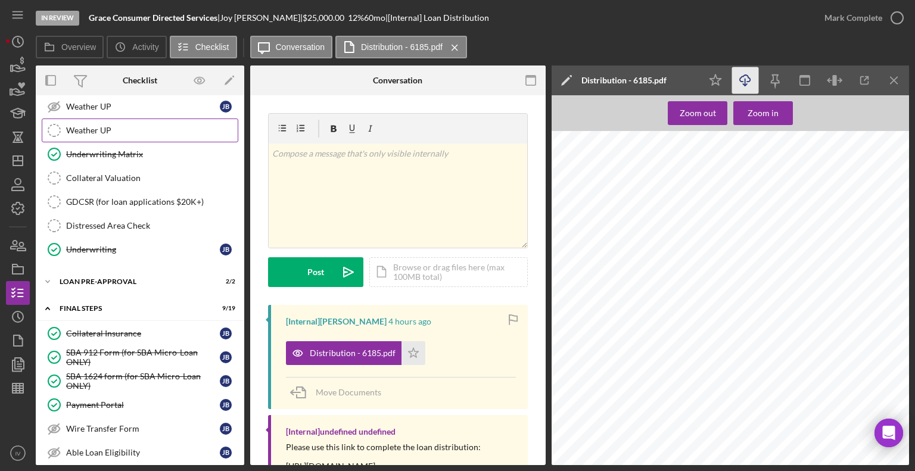
scroll to position [812, 0]
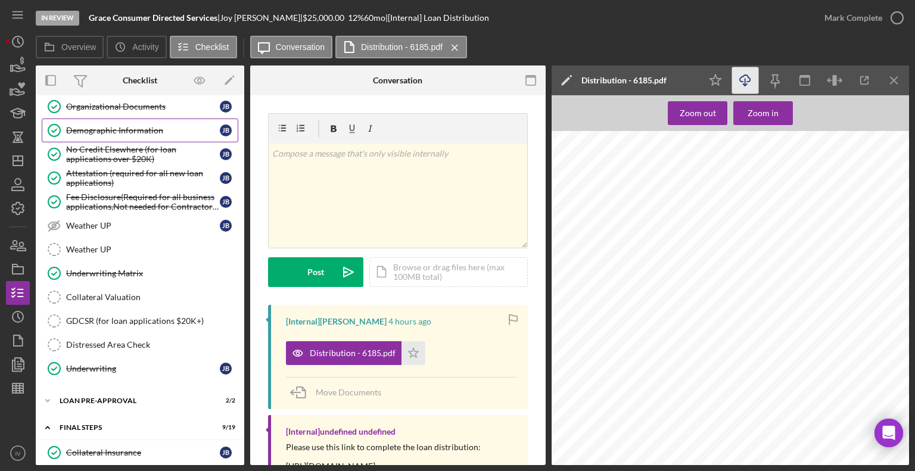
click at [104, 126] on div "Demographic Information" at bounding box center [143, 131] width 154 height 10
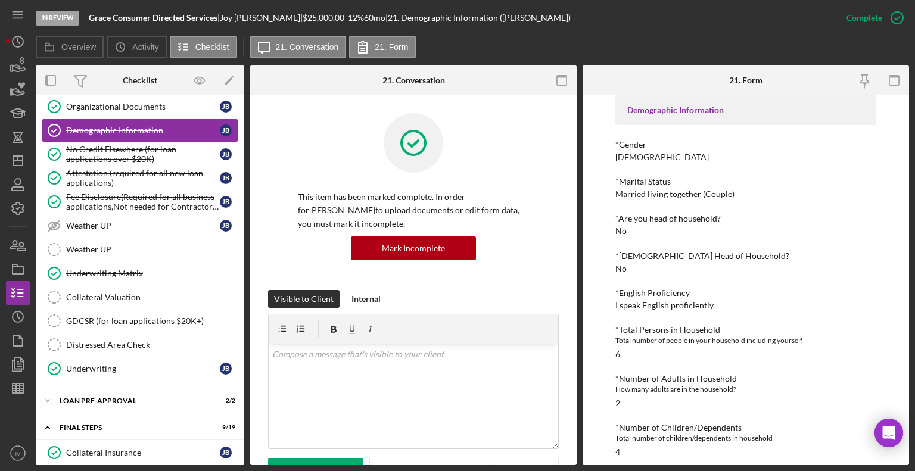
scroll to position [119, 0]
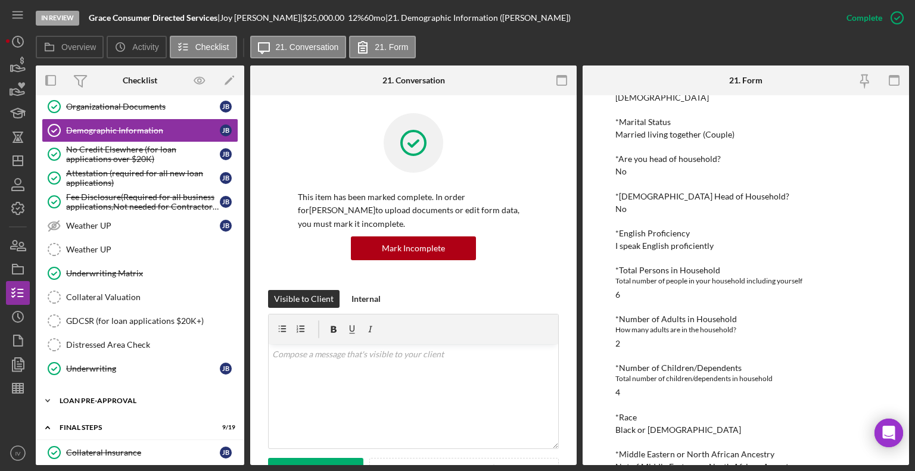
click at [90, 397] on div "LOAN PRE-APPROVAL" at bounding box center [145, 400] width 170 height 7
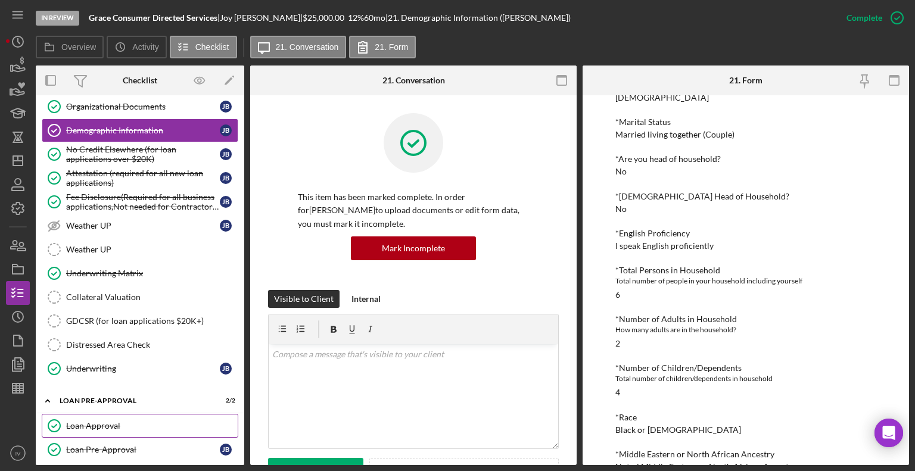
click at [107, 414] on link "Loan Approval Loan Approval" at bounding box center [140, 426] width 196 height 24
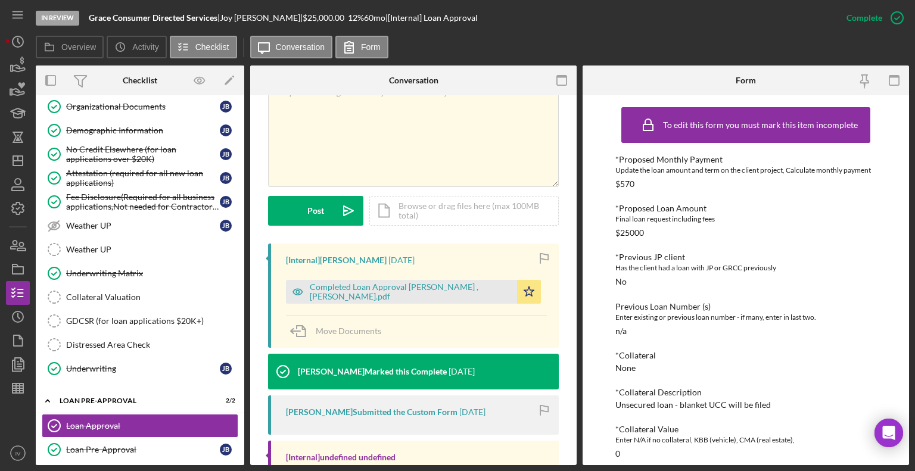
scroll to position [298, 0]
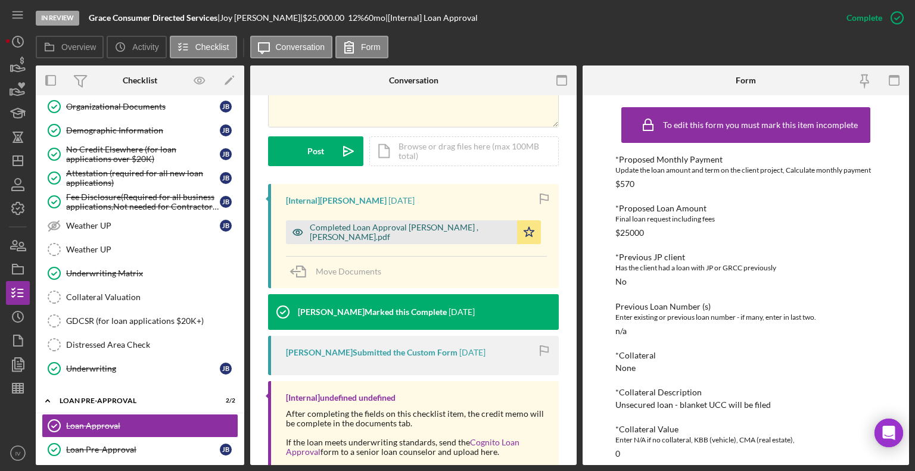
click at [398, 231] on div "Completed Loan Approval [PERSON_NAME] , [PERSON_NAME].pdf" at bounding box center [410, 232] width 201 height 19
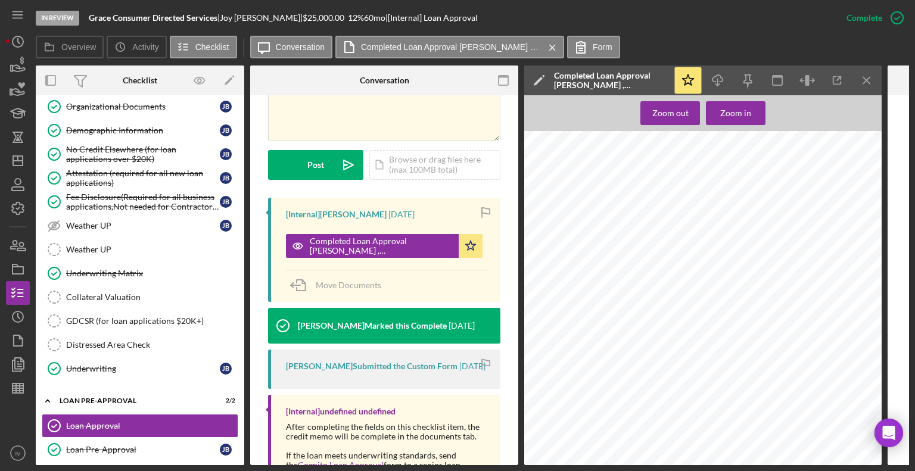
scroll to position [0, 0]
click at [113, 168] on div "Attestation (required for all new loan applications)" at bounding box center [143, 177] width 154 height 19
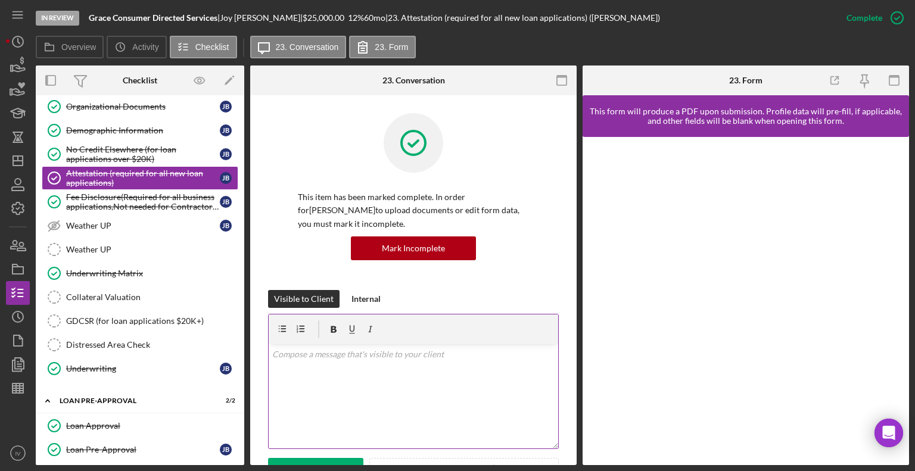
scroll to position [238, 0]
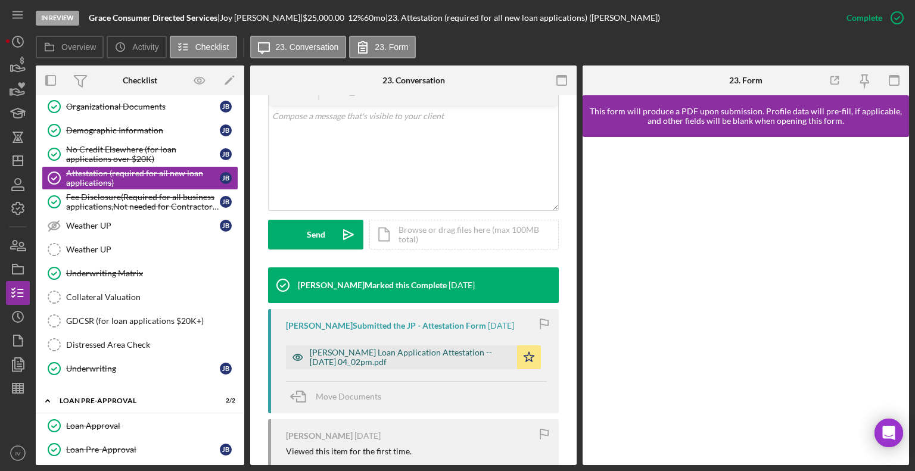
click at [362, 355] on div "[PERSON_NAME] Loan Application Attestation -- [DATE] 04_02pm.pdf" at bounding box center [410, 357] width 201 height 19
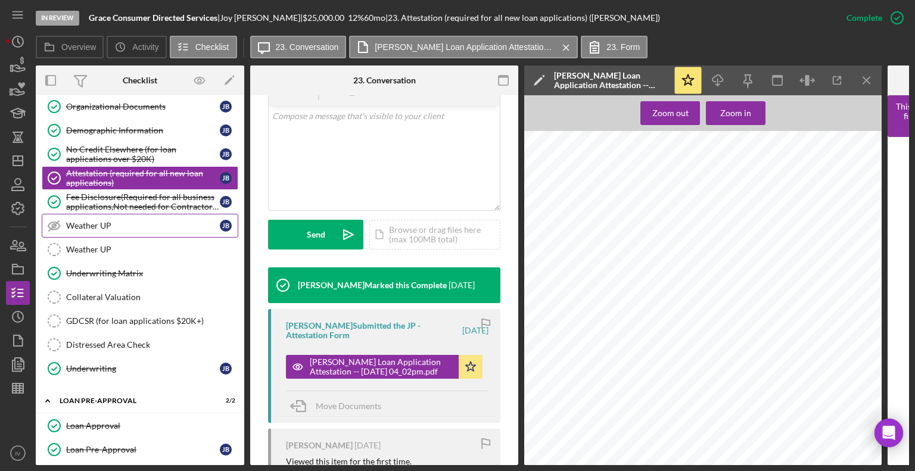
scroll to position [693, 0]
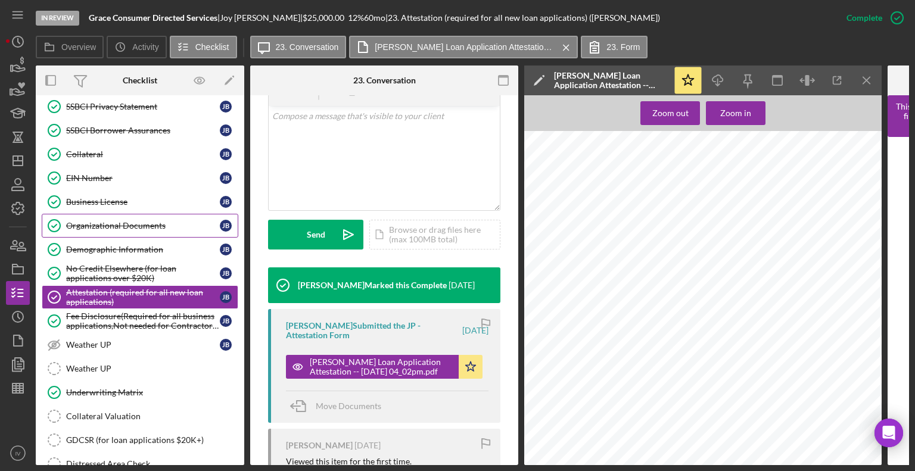
click at [116, 221] on div "Organizational Documents" at bounding box center [143, 226] width 154 height 10
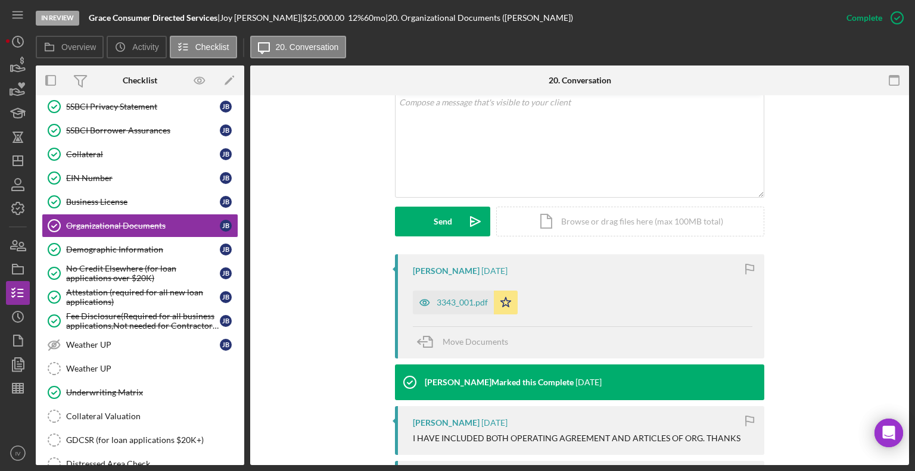
scroll to position [298, 0]
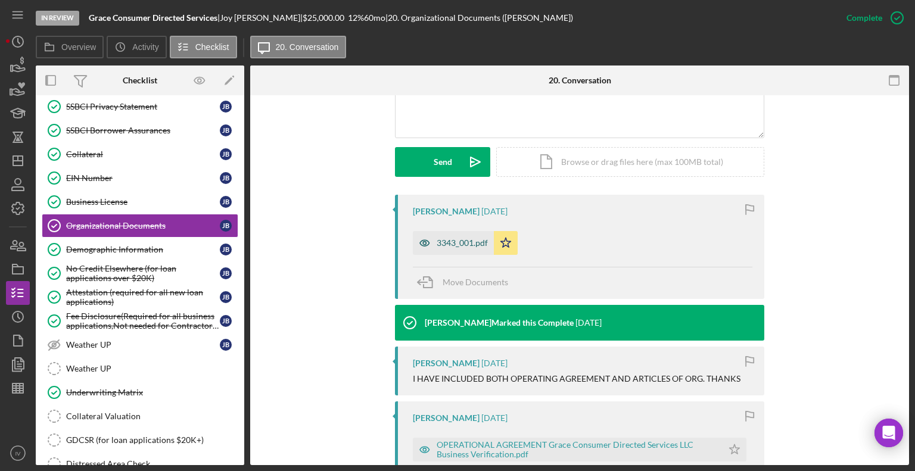
click at [441, 238] on div "3343_001.pdf" at bounding box center [461, 243] width 51 height 10
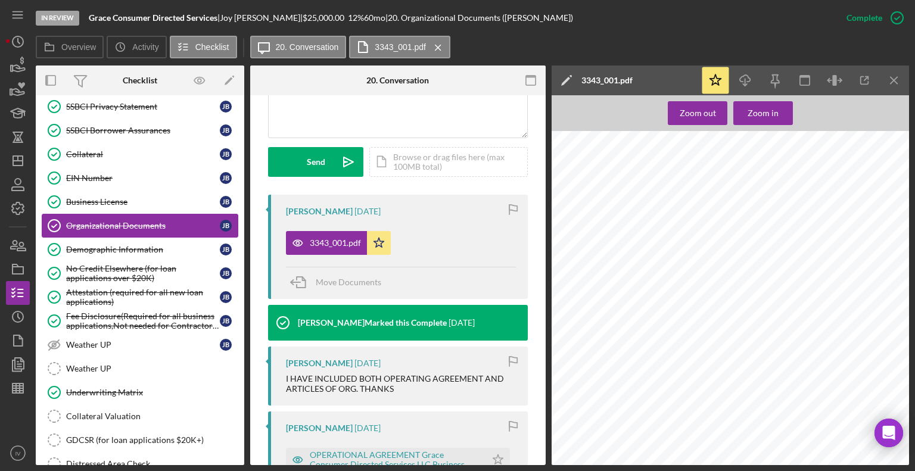
scroll to position [574, 0]
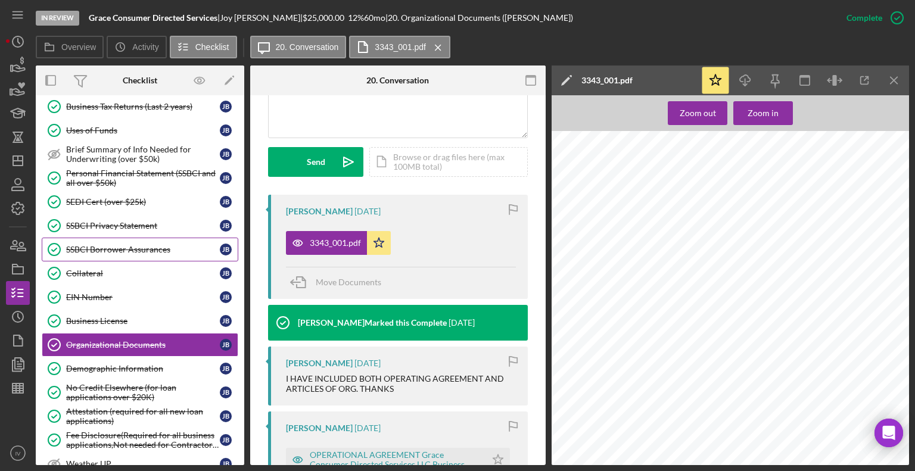
click at [131, 245] on div "SSBCI Borrower Assurances" at bounding box center [143, 250] width 154 height 10
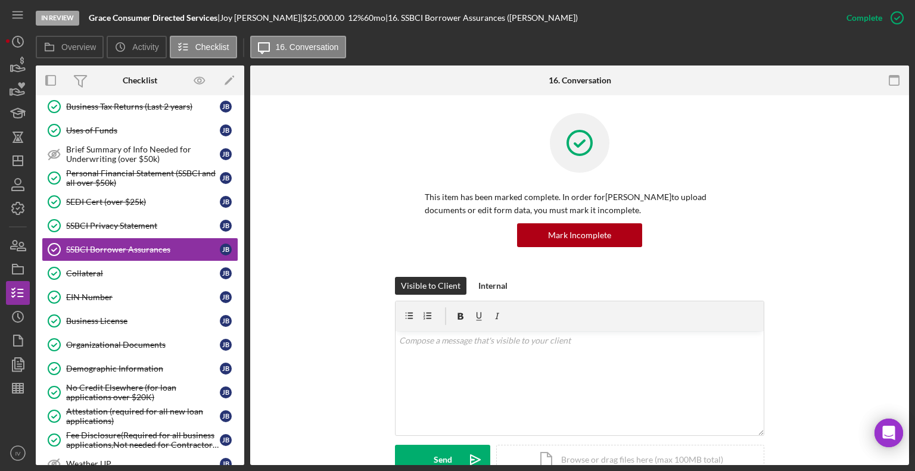
scroll to position [238, 0]
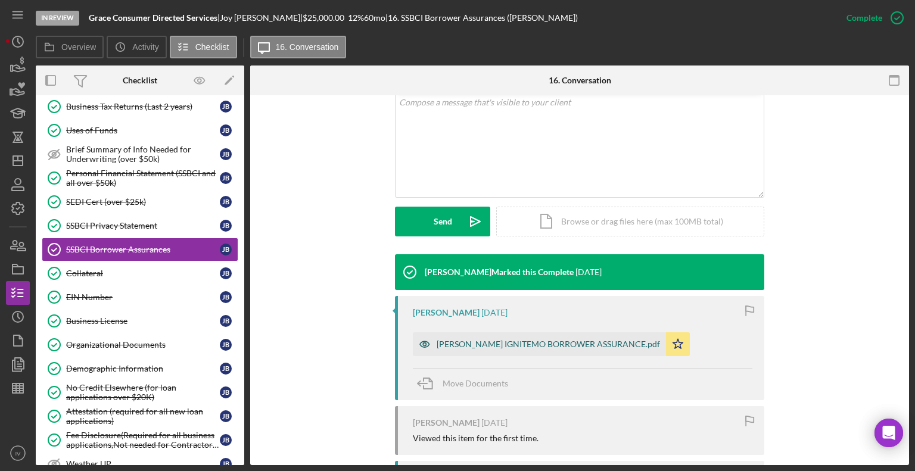
click at [455, 339] on div "[PERSON_NAME] IGNITEMO BORROWER ASSURANCE.pdf" at bounding box center [547, 344] width 223 height 10
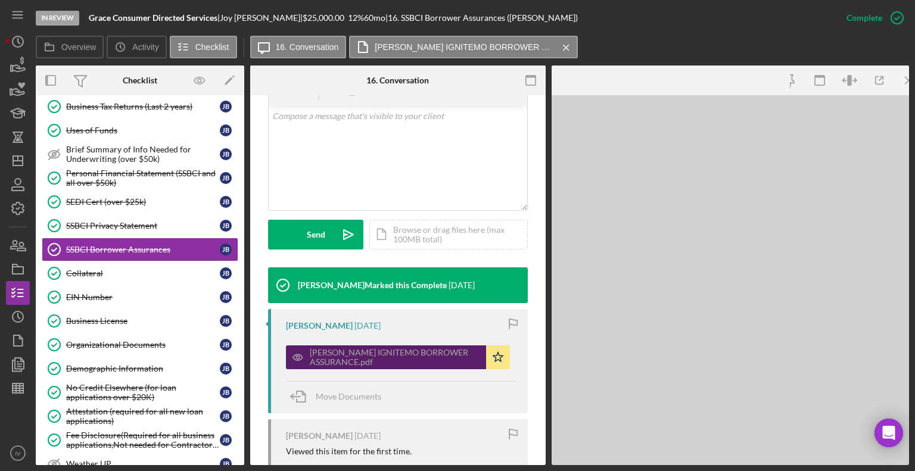
scroll to position [251, 0]
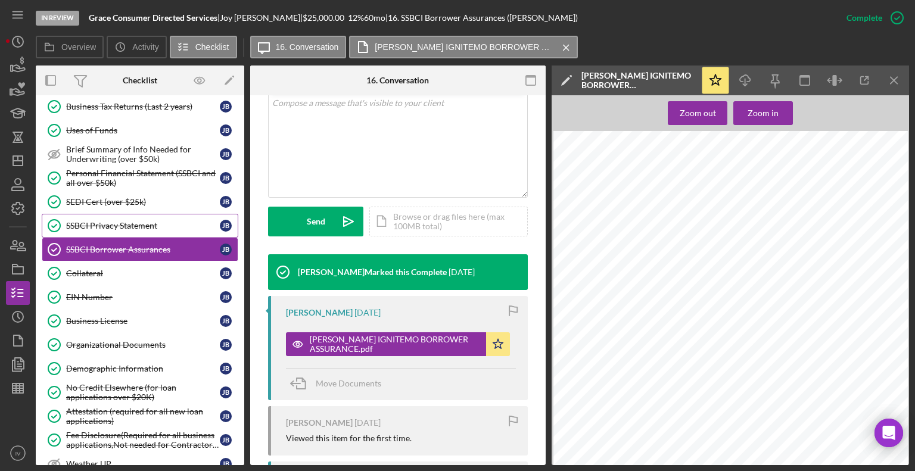
click at [106, 221] on div "SSBCI Privacy Statement" at bounding box center [143, 226] width 154 height 10
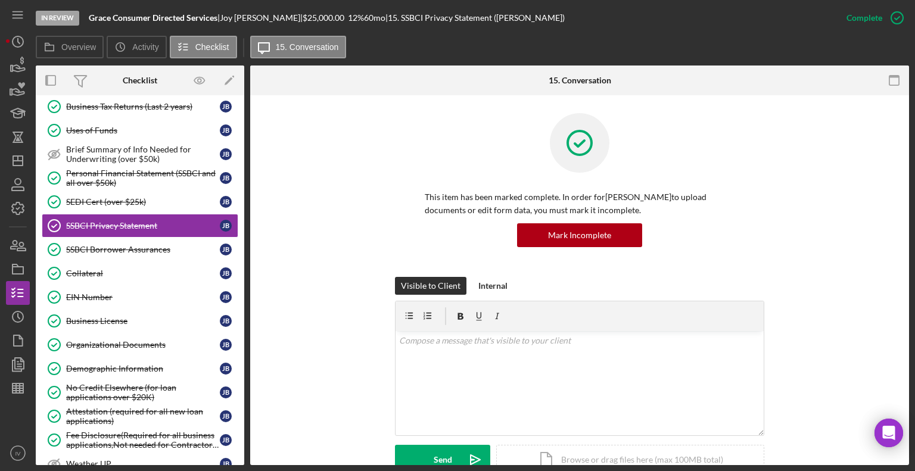
scroll to position [298, 0]
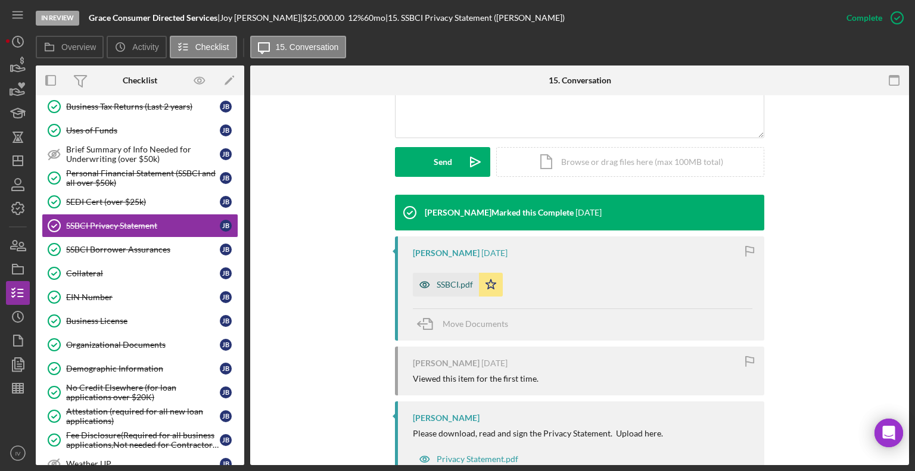
click at [441, 280] on div "SSBCI.pdf" at bounding box center [454, 285] width 36 height 10
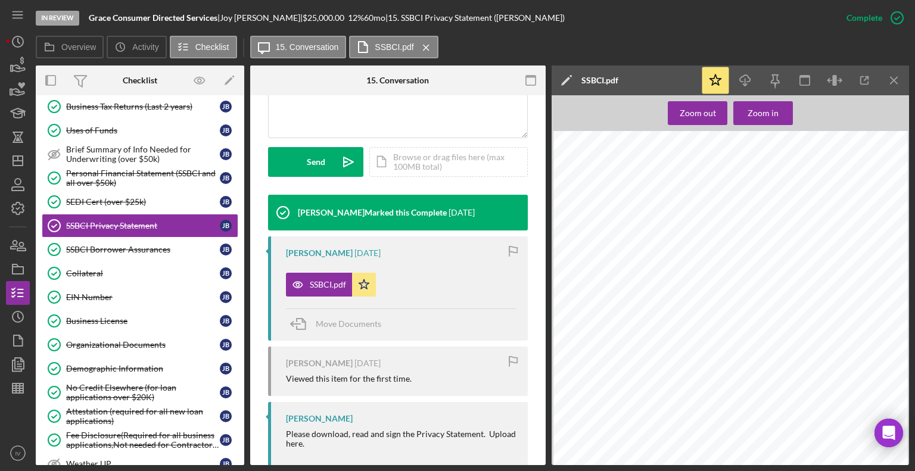
scroll to position [176, 0]
click at [93, 197] on div "SEDI Cert (over $25k)" at bounding box center [143, 202] width 154 height 10
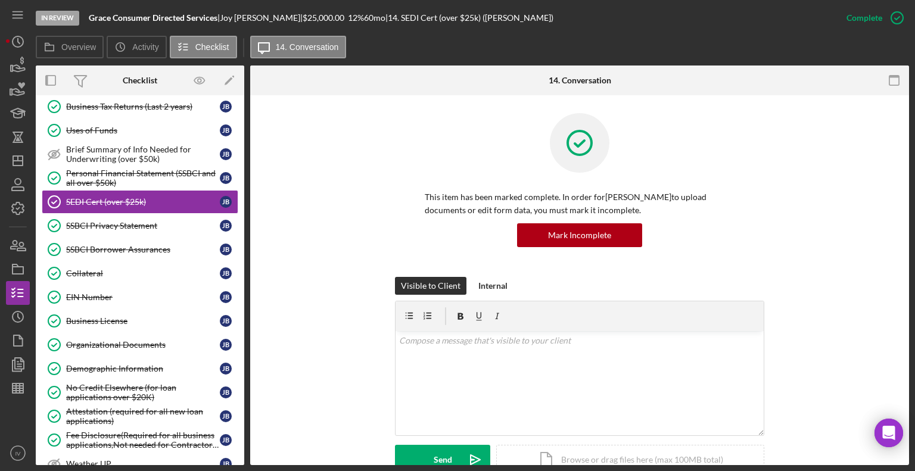
scroll to position [298, 0]
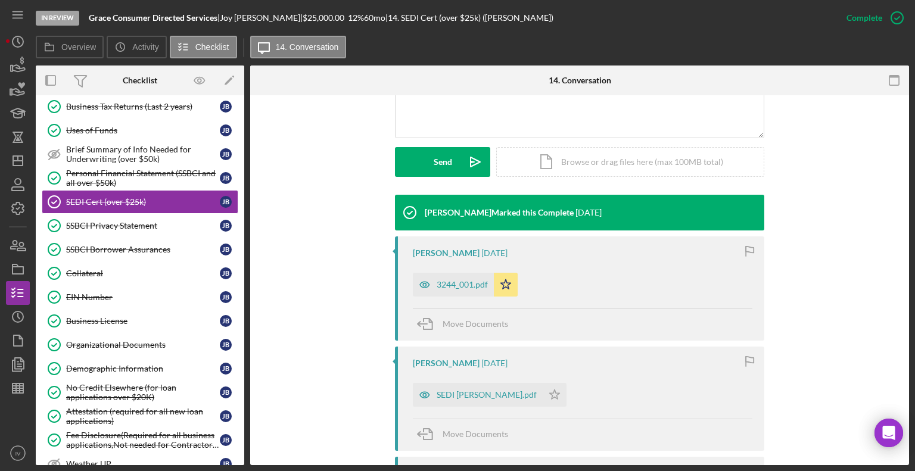
click at [469, 278] on div "3244_001.pdf" at bounding box center [453, 285] width 81 height 24
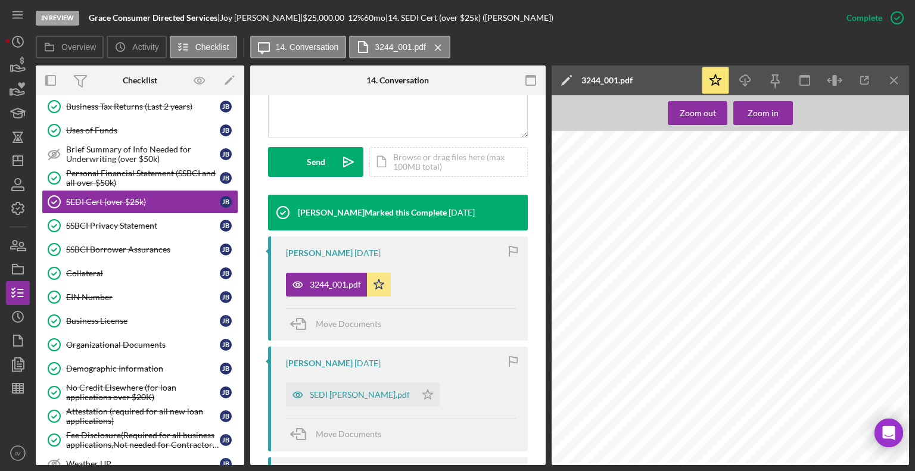
scroll to position [617, 0]
click at [99, 179] on div "Personal Financial Statement (SSBCI and all over $50k)" at bounding box center [143, 177] width 154 height 19
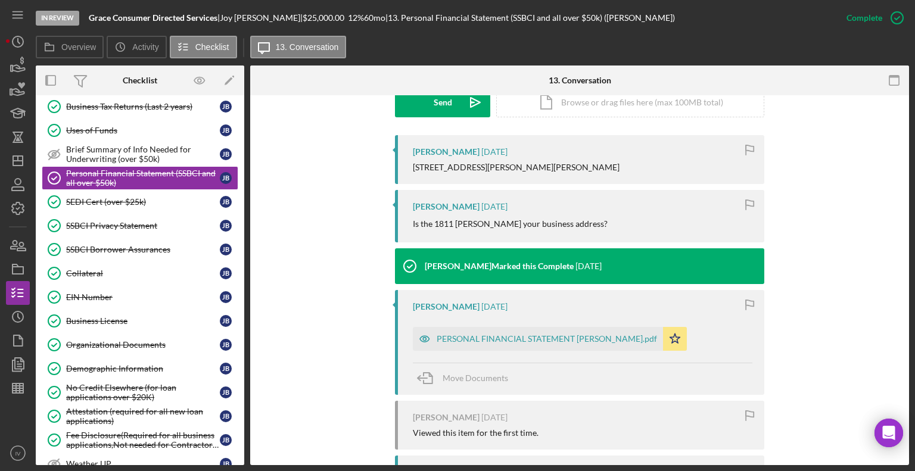
scroll to position [462, 0]
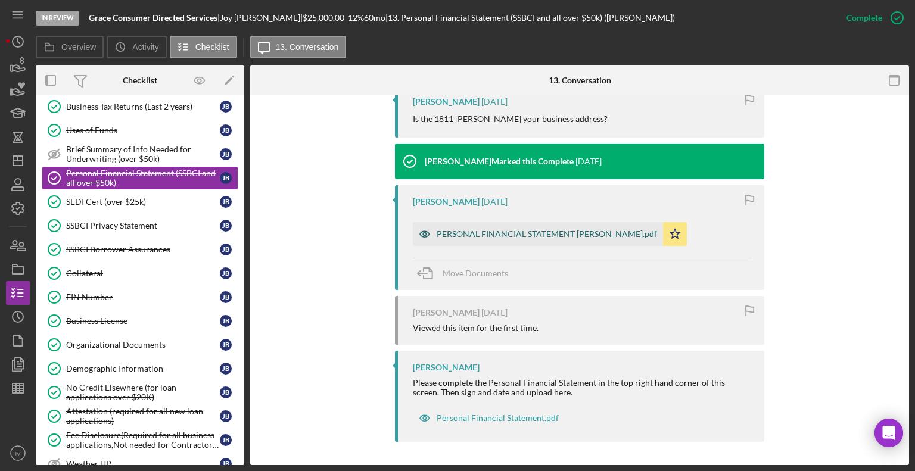
click at [472, 234] on div "PERSONAL FINANCIAL STATEMENT [PERSON_NAME].pdf" at bounding box center [546, 234] width 220 height 10
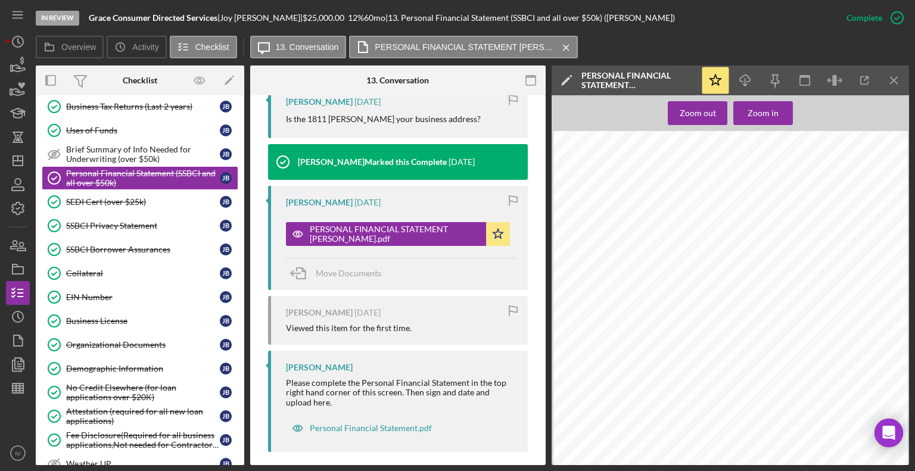
scroll to position [1846, 0]
click at [90, 126] on div "Uses of Funds" at bounding box center [143, 131] width 154 height 10
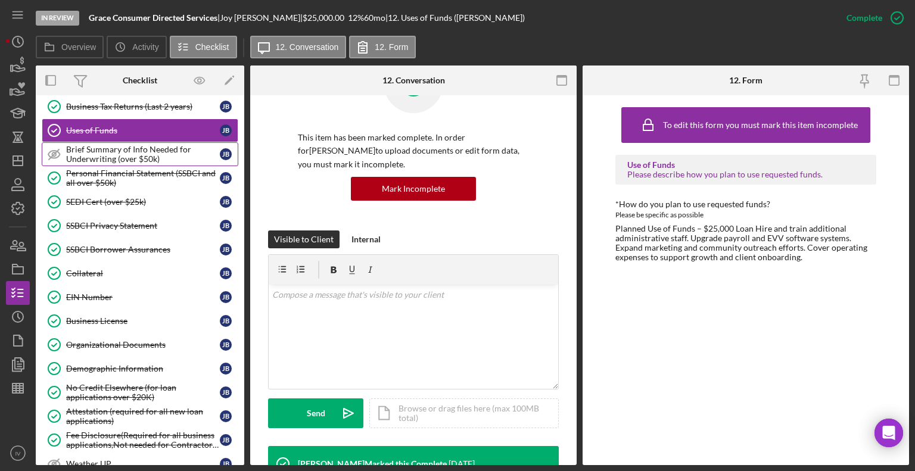
scroll to position [336, 0]
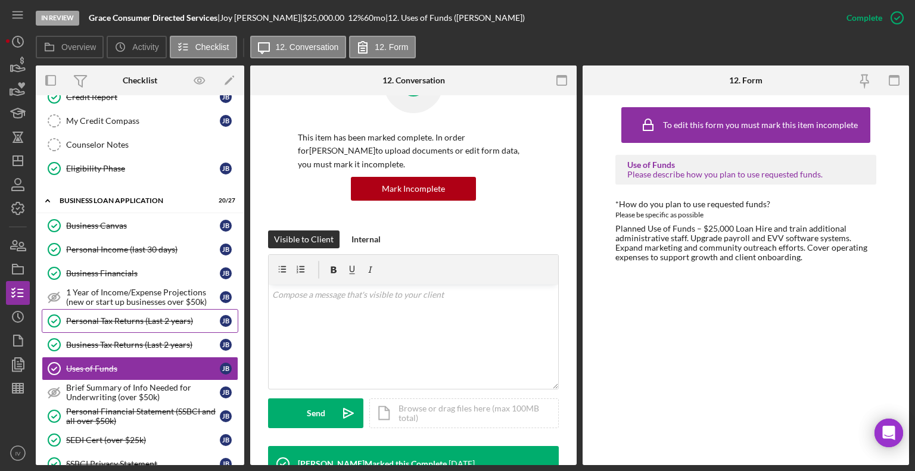
click at [134, 321] on link "Personal Tax Returns (Last 2 years) Personal Tax Returns (Last 2 years) [PERSON…" at bounding box center [140, 321] width 196 height 24
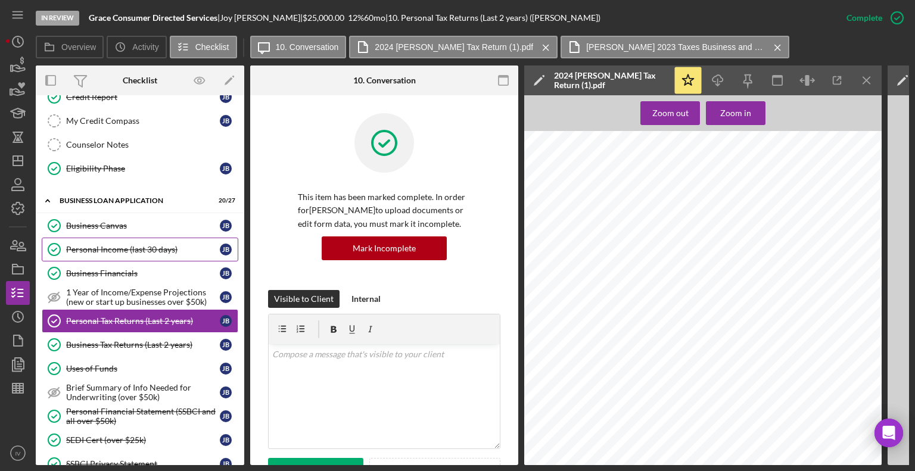
click at [119, 245] on div "Personal Income (last 30 days)" at bounding box center [143, 250] width 154 height 10
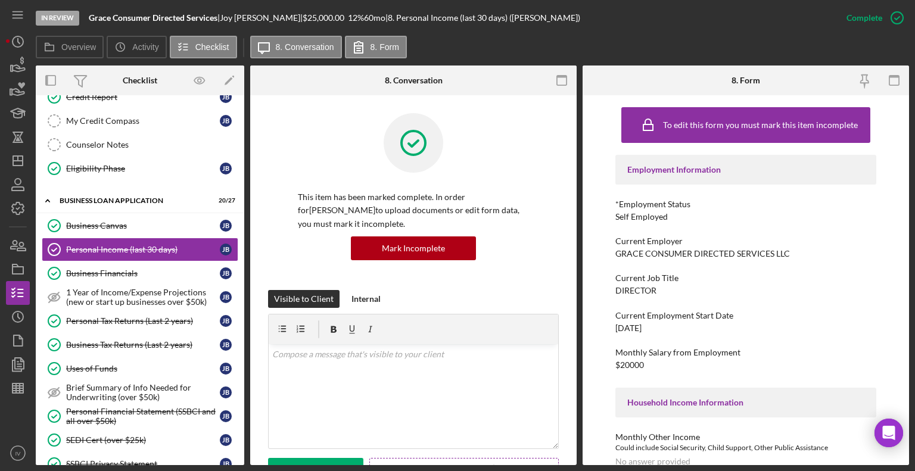
scroll to position [238, 0]
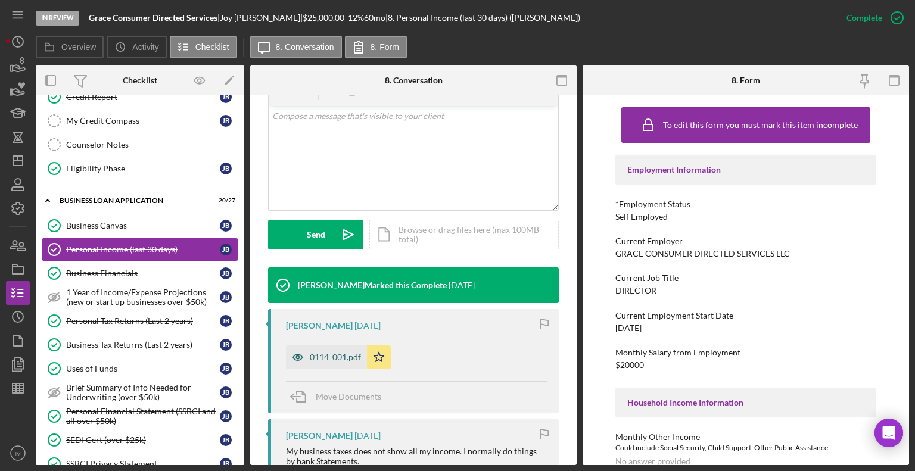
click at [347, 355] on div "0114_001.pdf" at bounding box center [335, 357] width 51 height 10
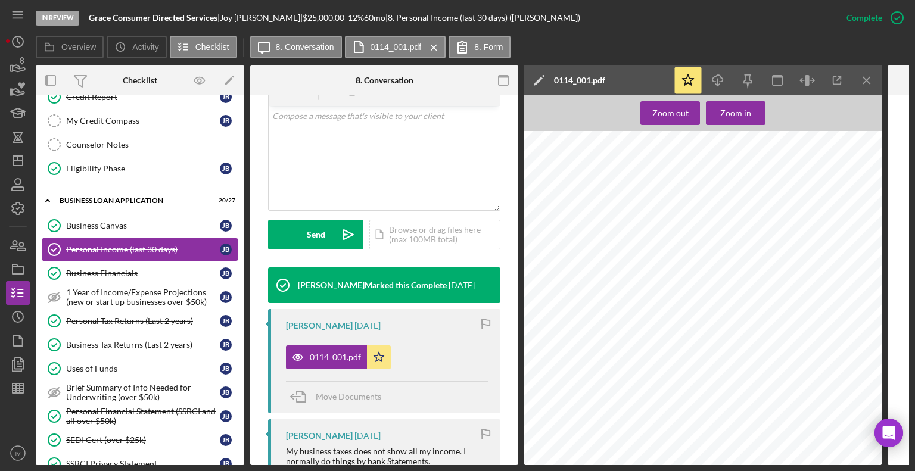
scroll to position [953, 0]
click at [112, 221] on div "Business Canvas" at bounding box center [143, 226] width 154 height 10
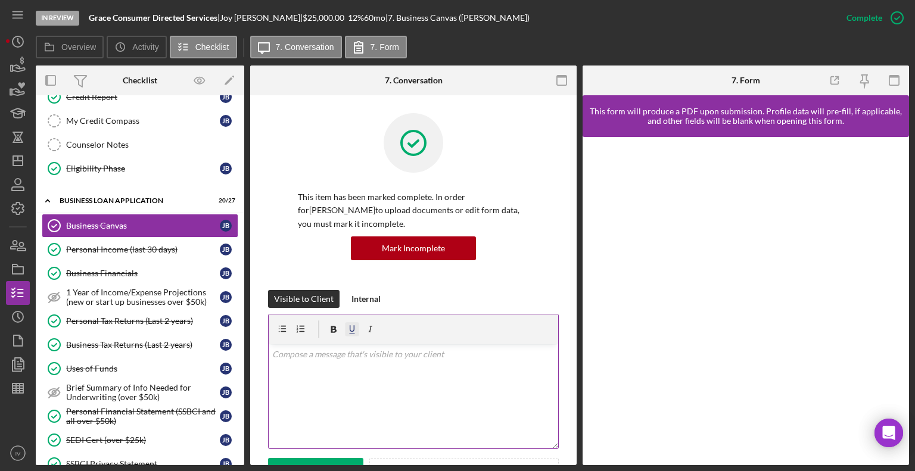
scroll to position [238, 0]
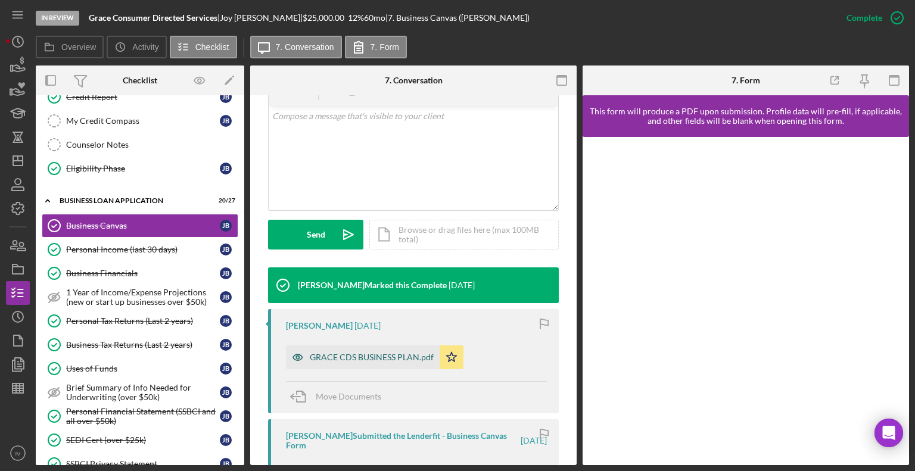
click at [344, 352] on div "GRACE CDS BUSINESS PLAN.pdf" at bounding box center [363, 357] width 154 height 24
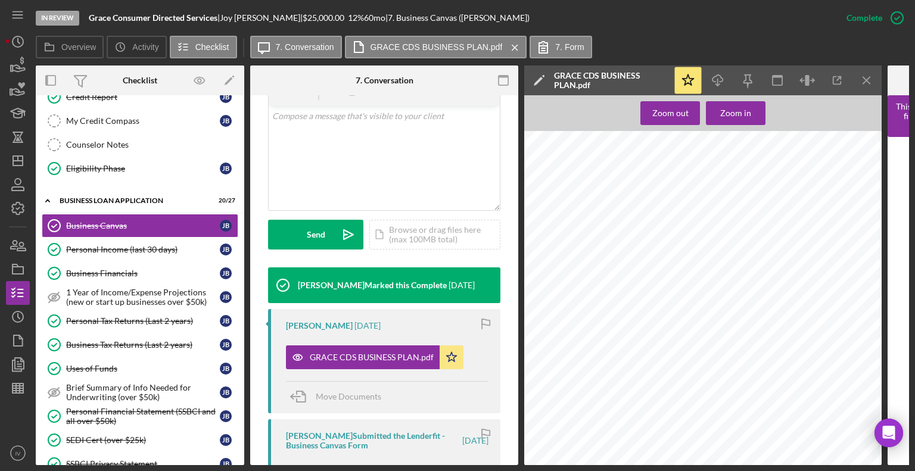
scroll to position [417, 0]
